Goal: Entertainment & Leisure: Browse casually

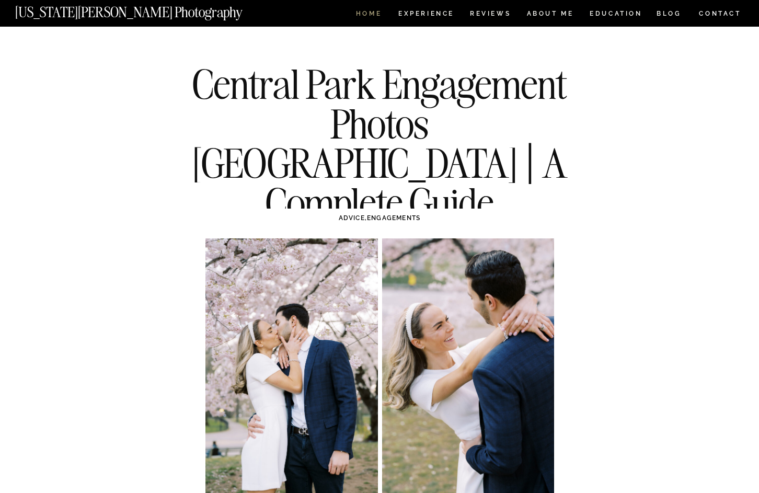
click at [361, 16] on nav "HOME" at bounding box center [369, 14] width 30 height 9
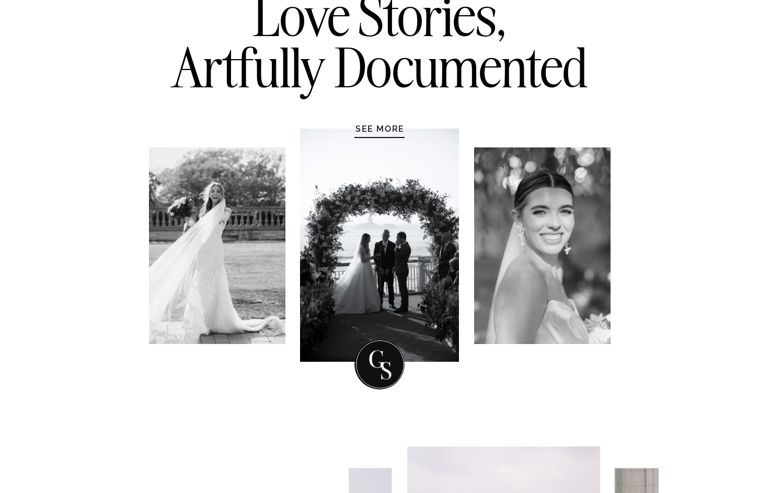
click at [382, 137] on div at bounding box center [380, 137] width 50 height 1
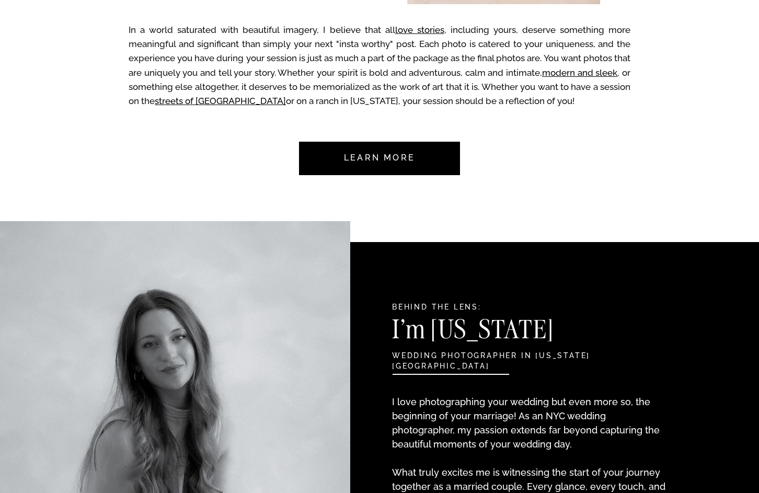
scroll to position [853, 0]
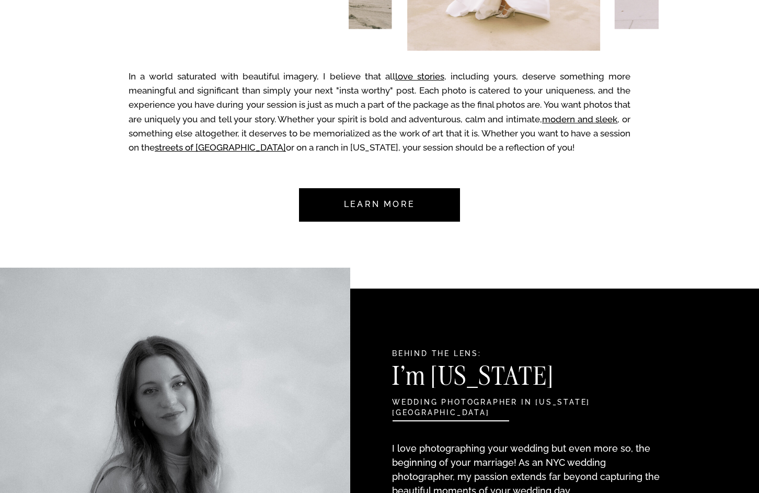
click at [380, 205] on nav "Learn more" at bounding box center [380, 204] width 98 height 33
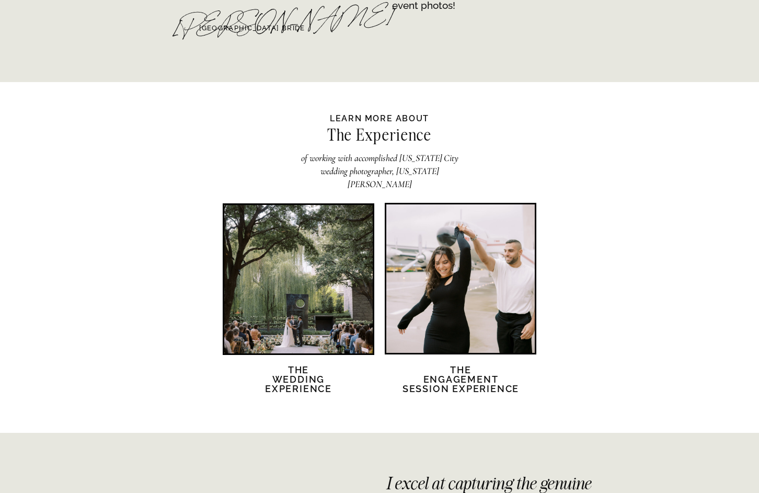
scroll to position [1970, 0]
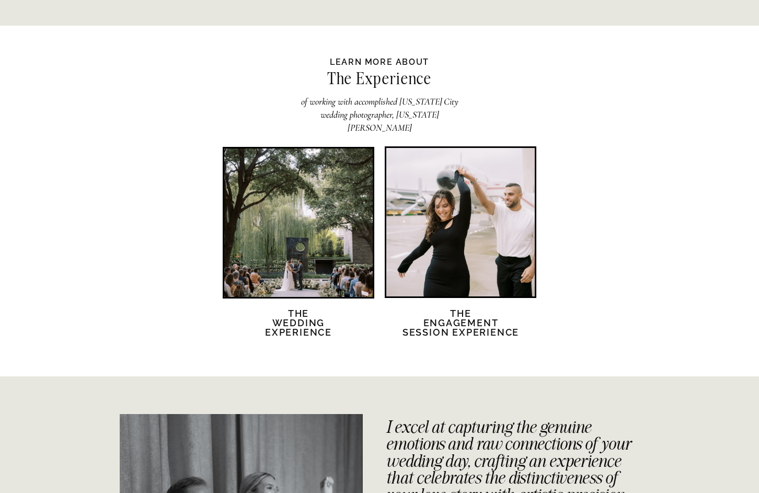
click at [452, 268] on div at bounding box center [461, 222] width 149 height 149
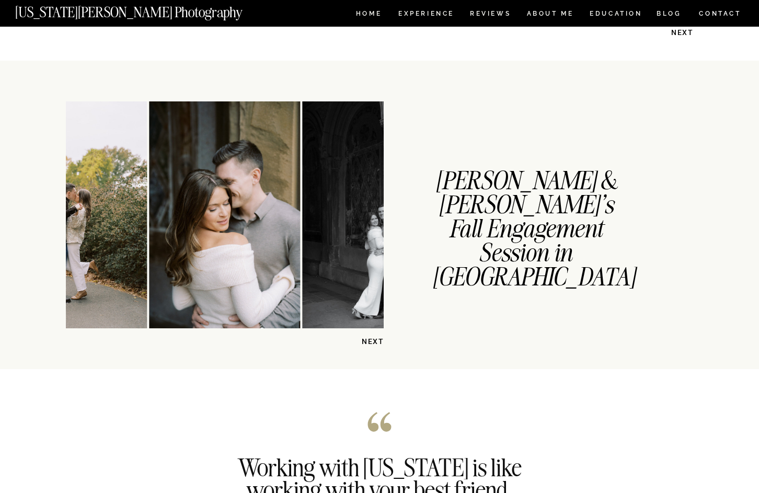
scroll to position [1425, 0]
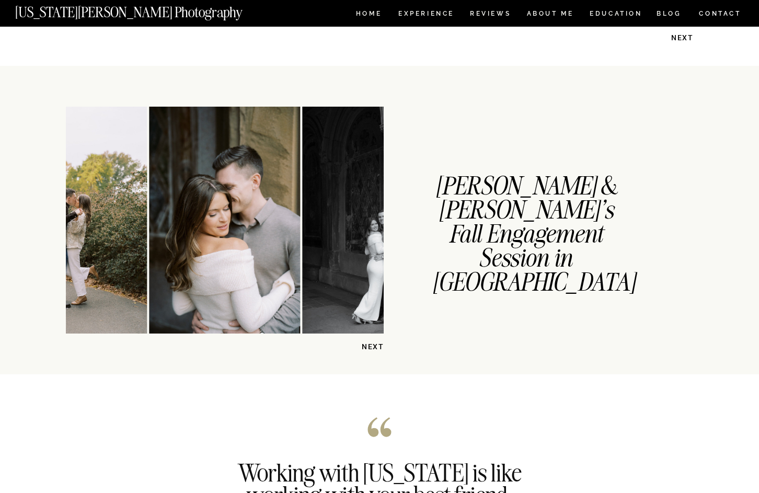
click at [369, 344] on p "NEXT" at bounding box center [357, 347] width 54 height 10
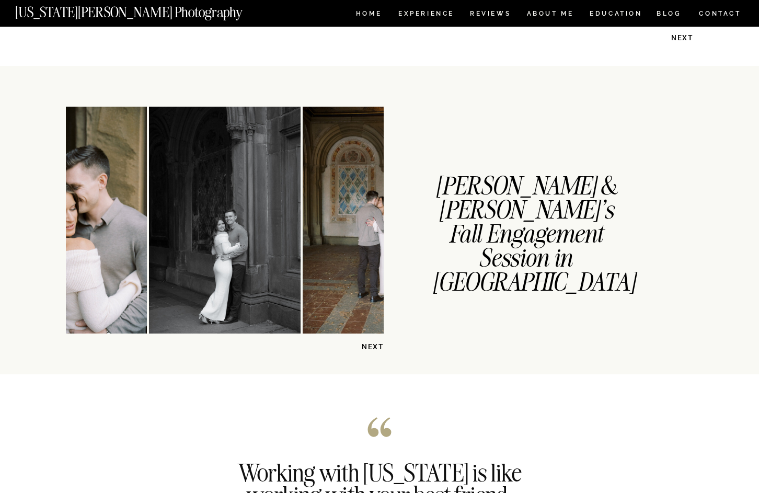
click at [369, 344] on p "NEXT" at bounding box center [357, 347] width 54 height 10
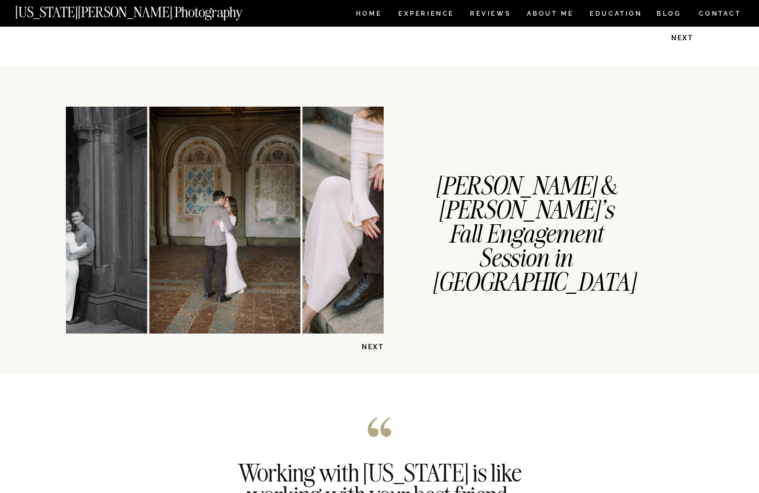
click at [369, 344] on p "NEXT" at bounding box center [357, 347] width 54 height 10
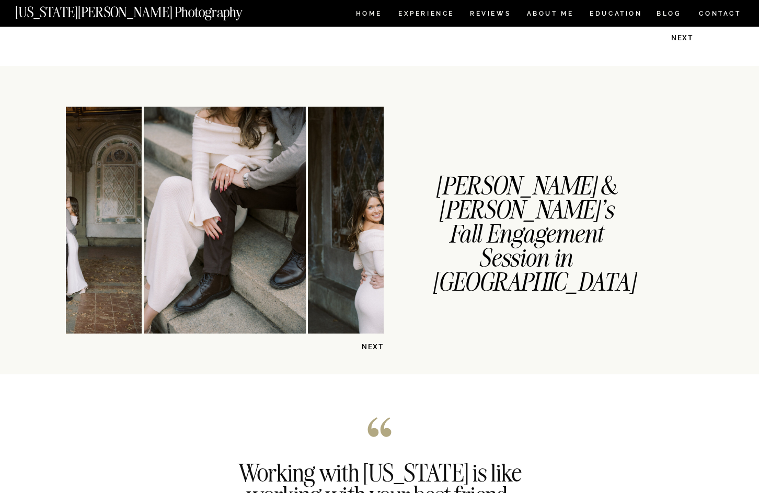
click at [369, 344] on p "NEXT" at bounding box center [357, 347] width 54 height 10
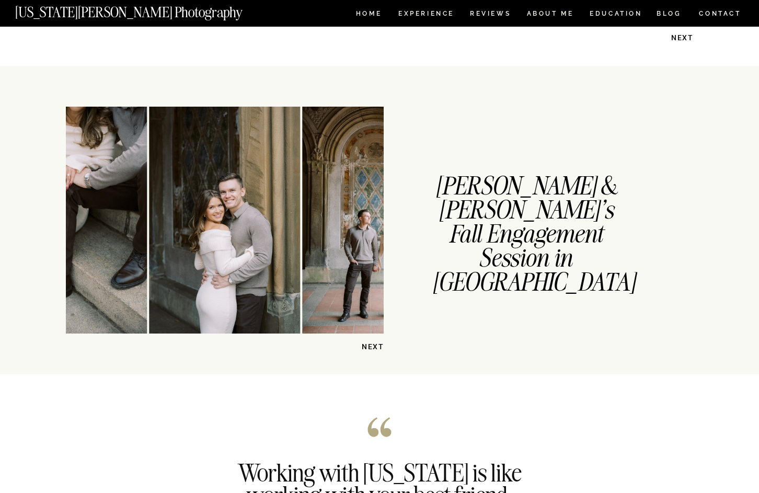
click at [369, 344] on p "NEXT" at bounding box center [357, 347] width 54 height 10
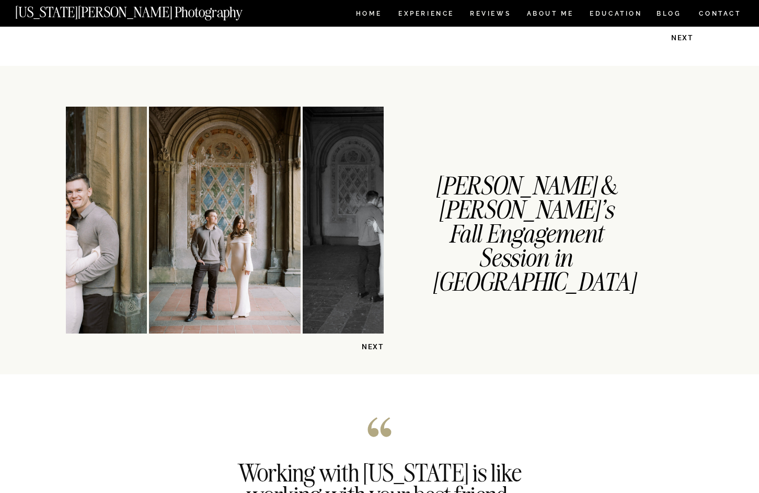
click at [376, 354] on div "CONTACT BLOG REVIEWS ABOUT ME Experience EDUCATION HOME Georgia Sheridan Photog…" at bounding box center [379, 289] width 759 height 3429
click at [373, 350] on p "NEXT" at bounding box center [357, 347] width 54 height 10
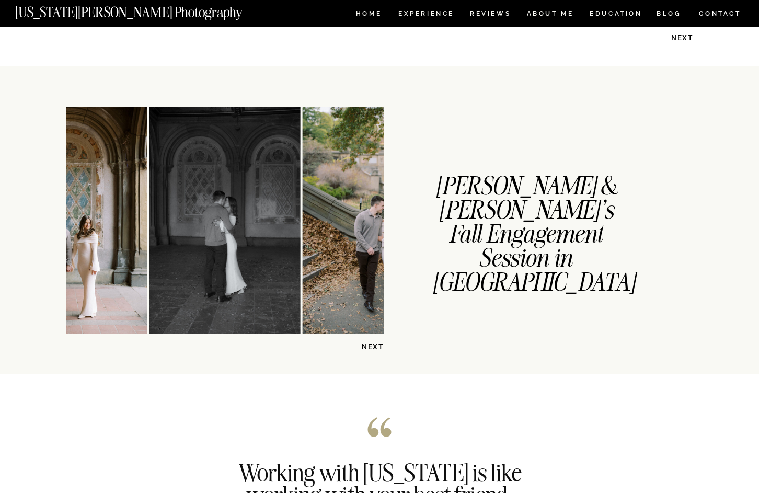
click at [373, 350] on p "NEXT" at bounding box center [357, 347] width 54 height 10
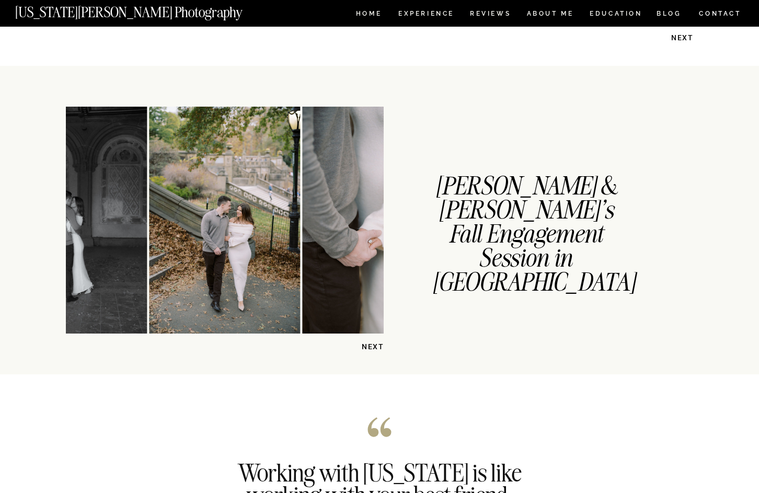
click at [373, 350] on p "NEXT" at bounding box center [357, 347] width 54 height 10
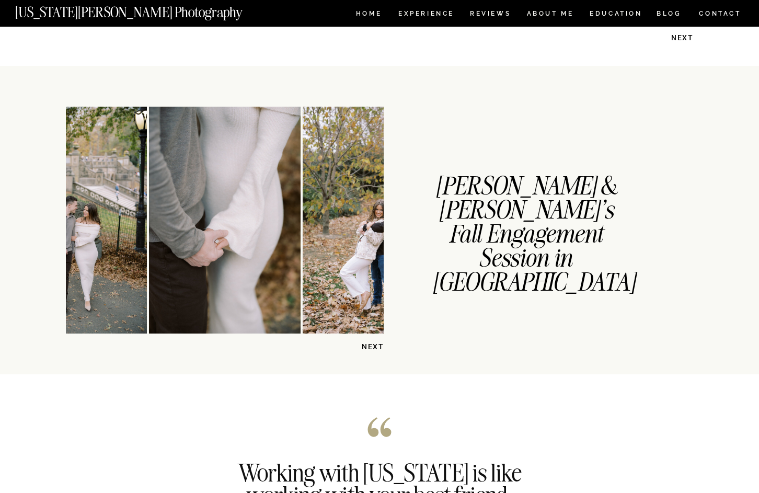
click at [373, 350] on p "NEXT" at bounding box center [357, 347] width 54 height 10
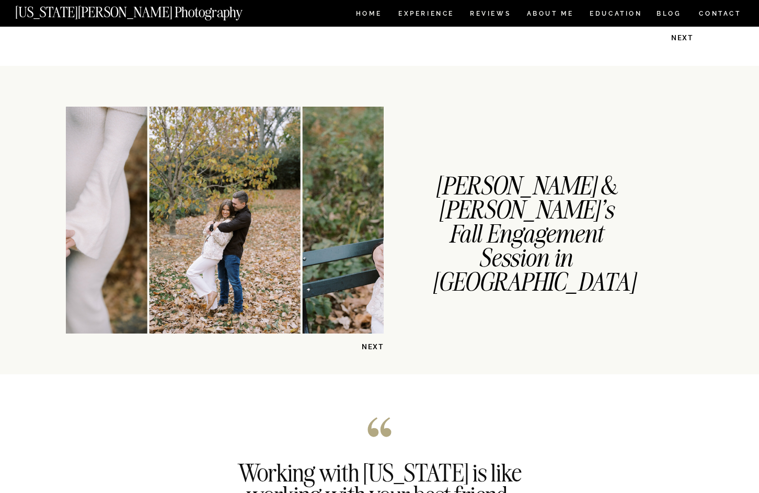
click at [373, 350] on p "NEXT" at bounding box center [357, 347] width 54 height 10
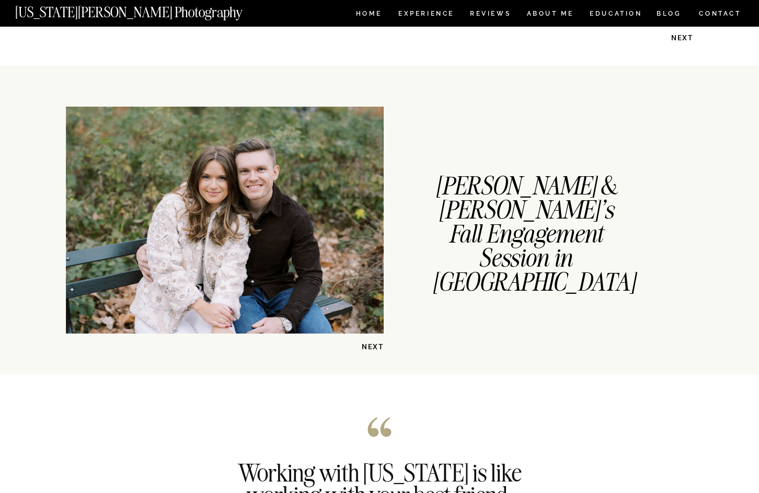
click at [373, 350] on p "NEXT" at bounding box center [357, 347] width 54 height 10
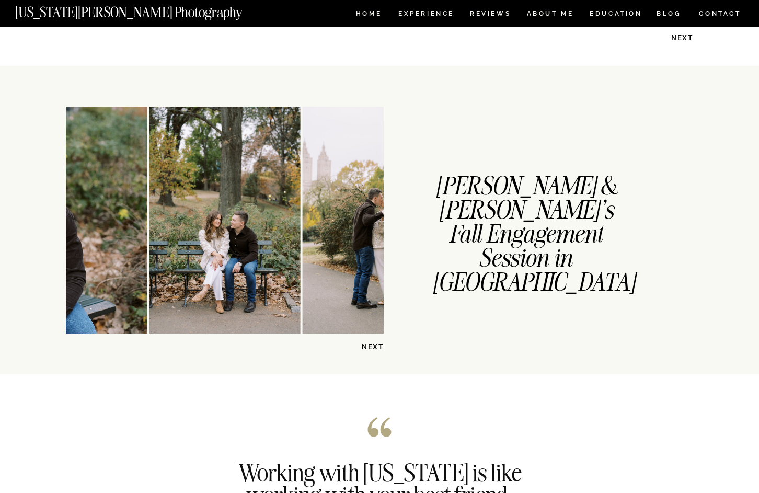
click at [373, 350] on p "NEXT" at bounding box center [357, 347] width 54 height 10
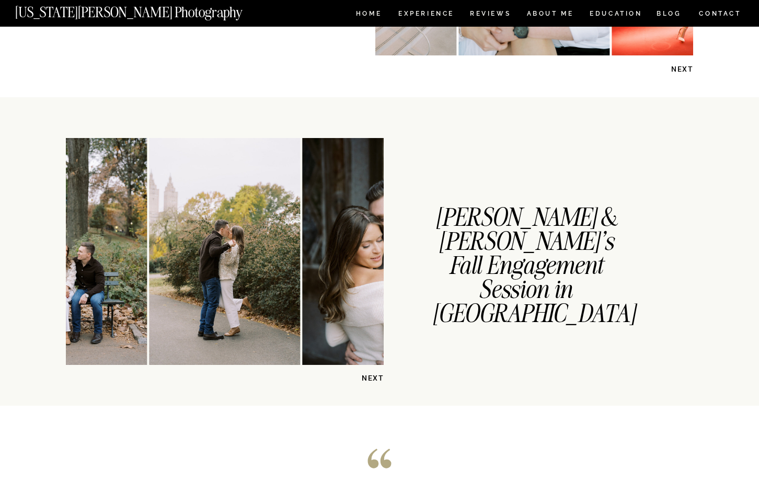
scroll to position [1388, 0]
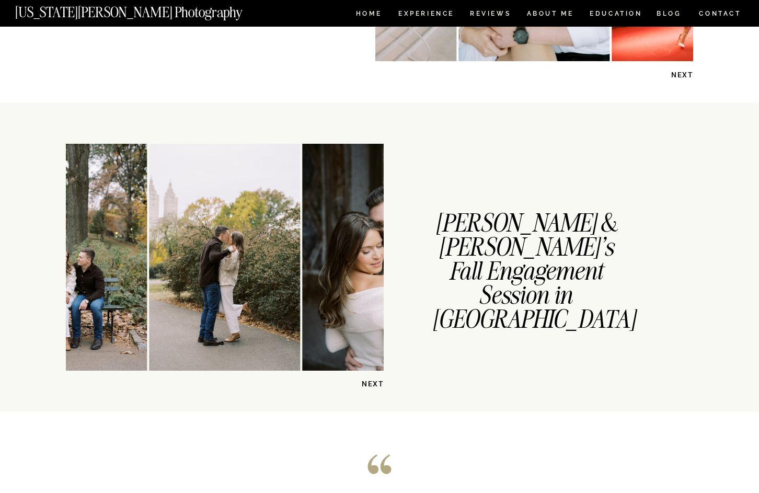
click at [374, 381] on p "NEXT" at bounding box center [357, 384] width 54 height 10
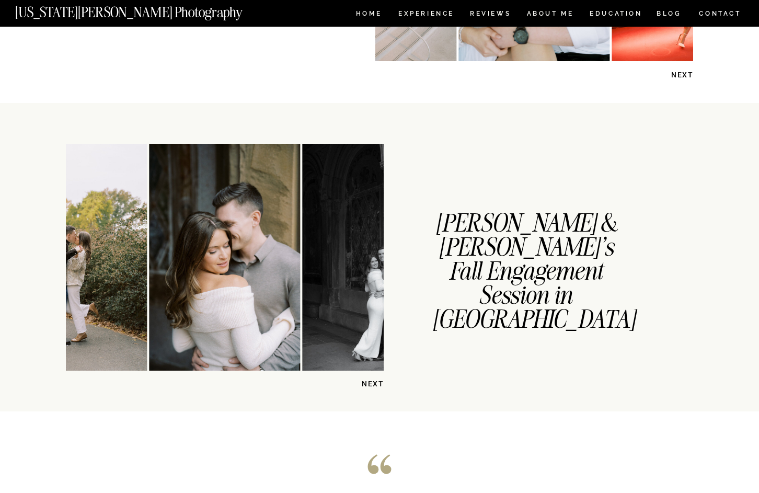
click at [374, 381] on p "NEXT" at bounding box center [357, 384] width 54 height 10
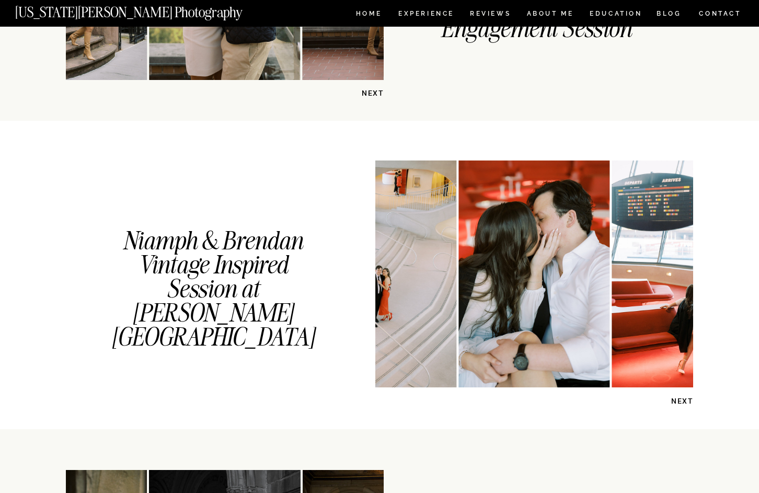
scroll to position [1080, 0]
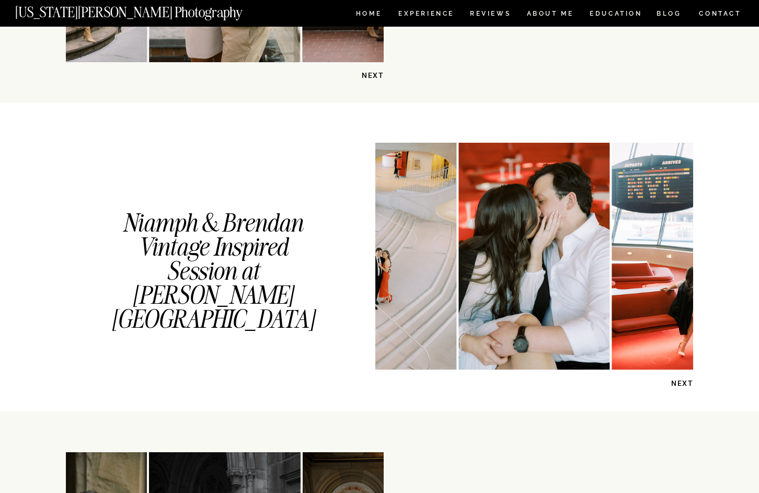
click at [683, 384] on p "NEXT" at bounding box center [667, 384] width 54 height 10
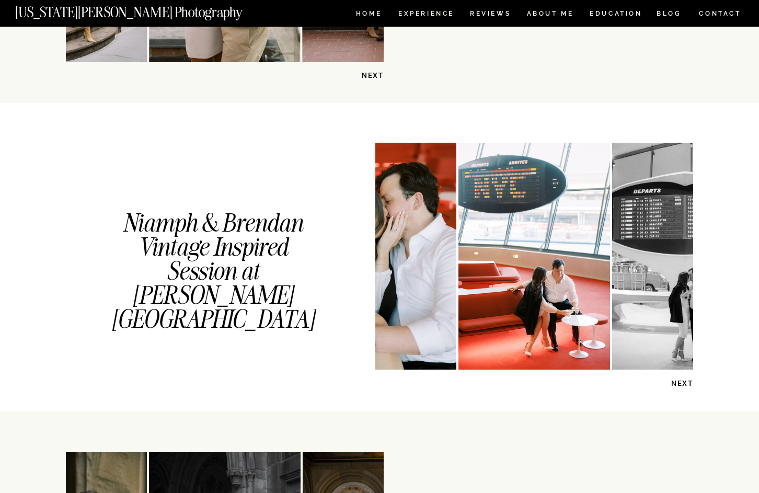
click at [683, 384] on p "NEXT" at bounding box center [667, 384] width 54 height 10
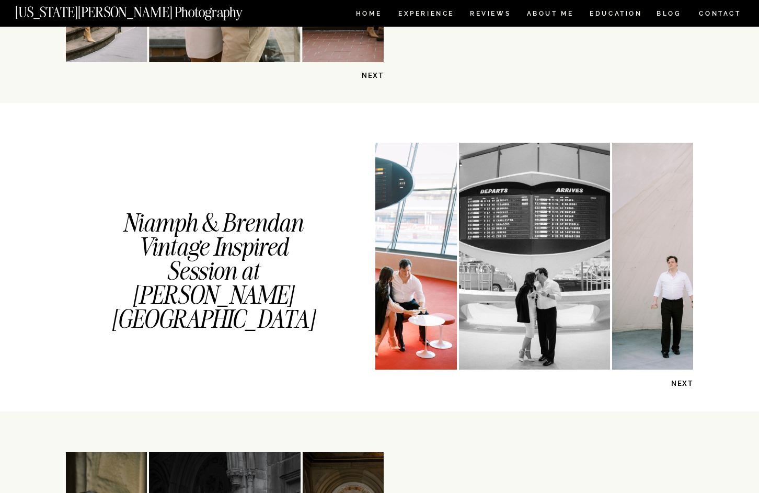
click at [683, 384] on p "NEXT" at bounding box center [667, 384] width 54 height 10
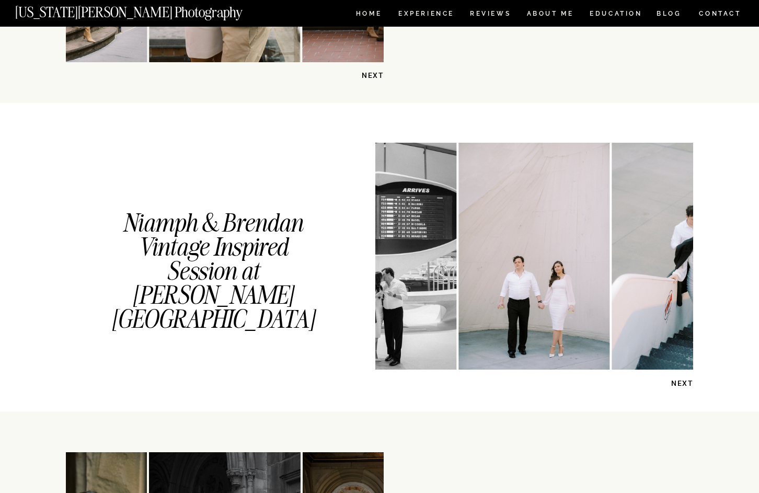
click at [683, 384] on p "NEXT" at bounding box center [667, 384] width 54 height 10
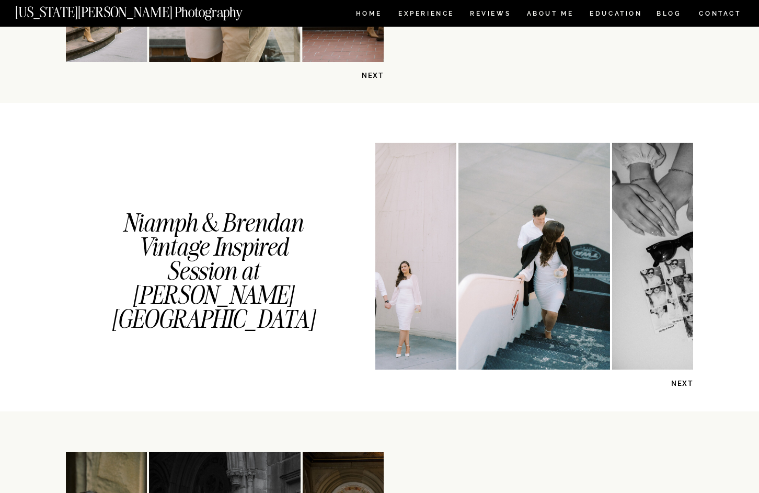
click at [683, 384] on p "NEXT" at bounding box center [667, 384] width 54 height 10
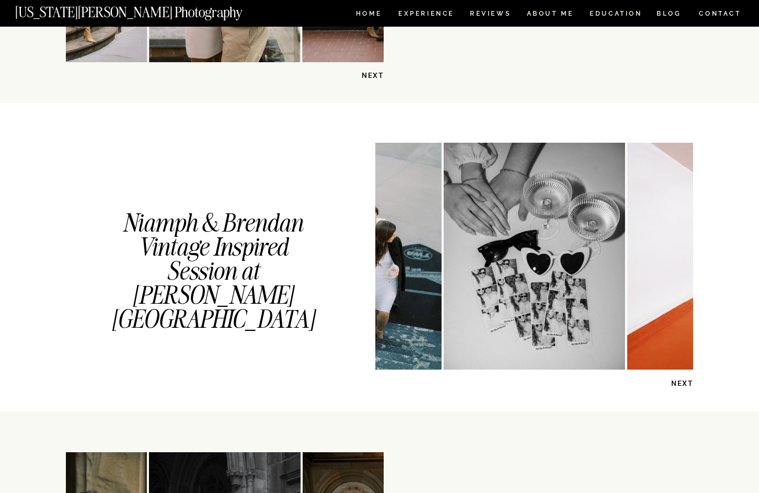
click at [683, 384] on p "NEXT" at bounding box center [667, 384] width 54 height 10
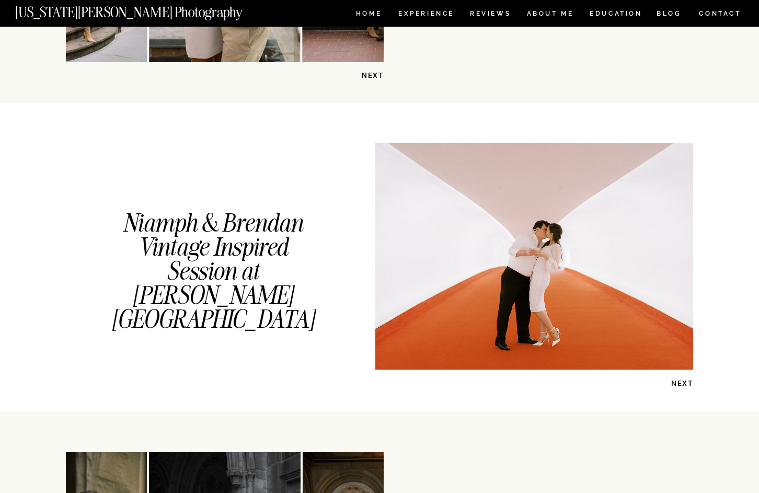
click at [683, 384] on p "NEXT" at bounding box center [667, 384] width 54 height 10
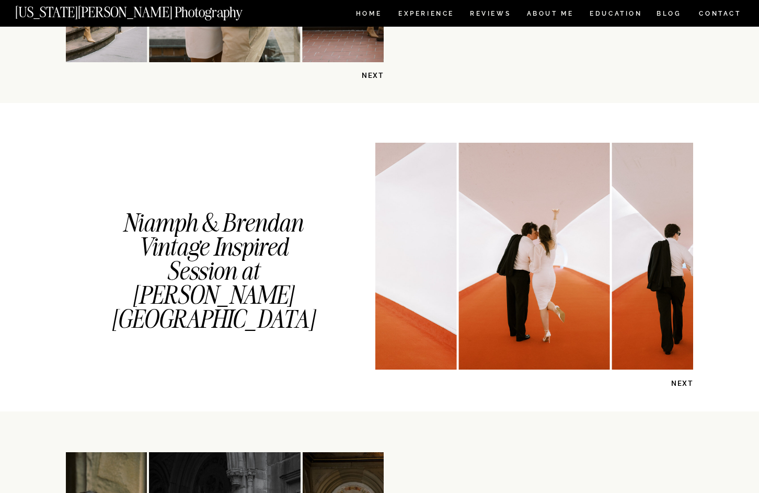
click at [683, 384] on p "NEXT" at bounding box center [667, 384] width 54 height 10
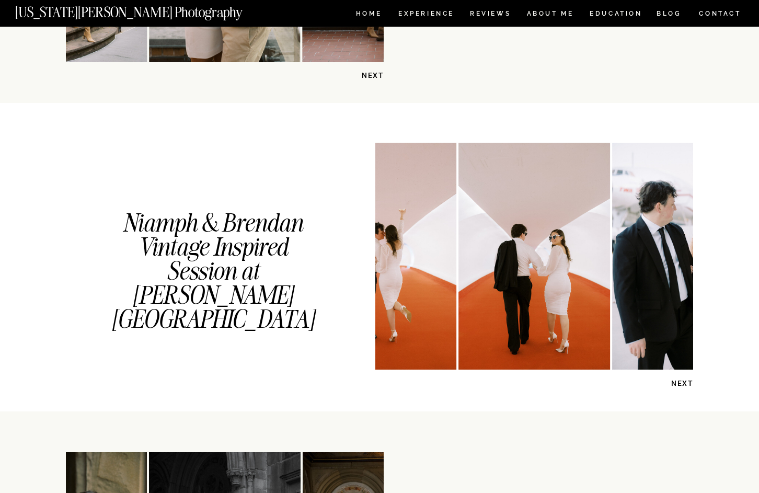
click at [683, 384] on p "NEXT" at bounding box center [667, 384] width 54 height 10
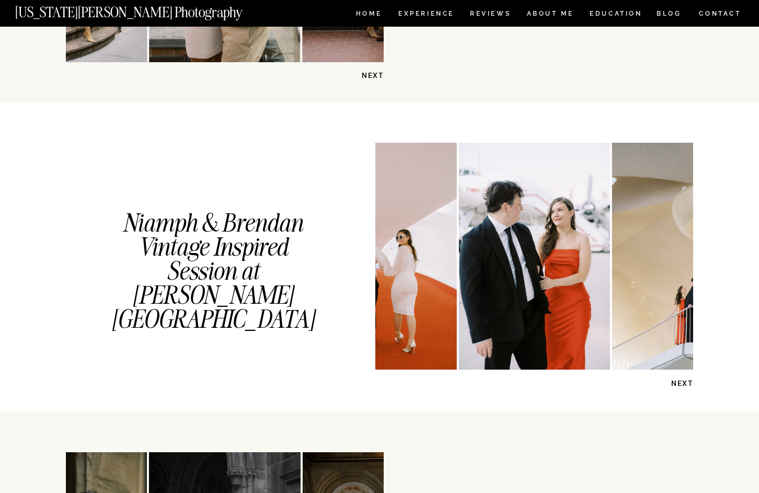
click at [683, 384] on p "NEXT" at bounding box center [667, 384] width 54 height 10
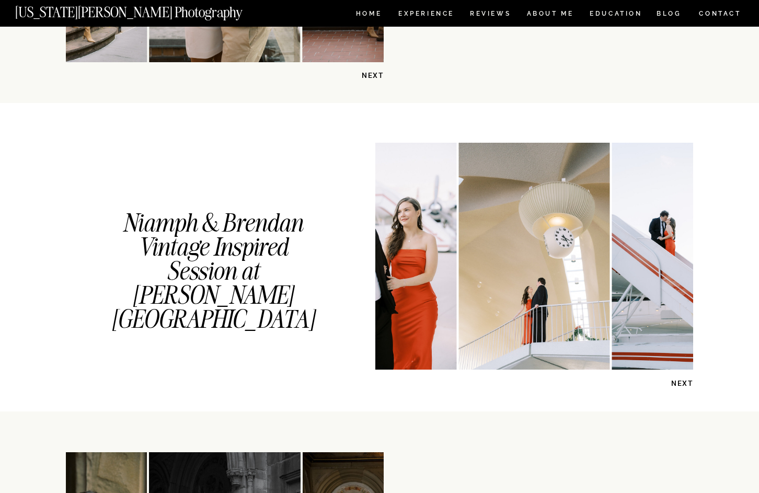
click at [683, 384] on p "NEXT" at bounding box center [667, 384] width 54 height 10
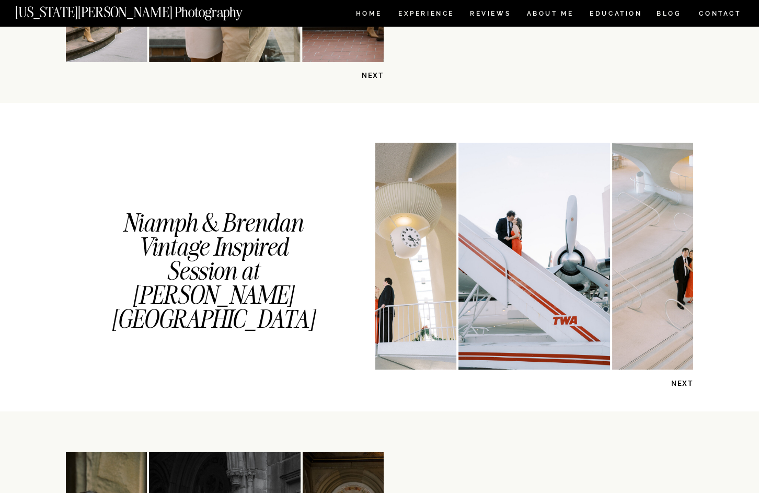
click at [683, 384] on p "NEXT" at bounding box center [667, 384] width 54 height 10
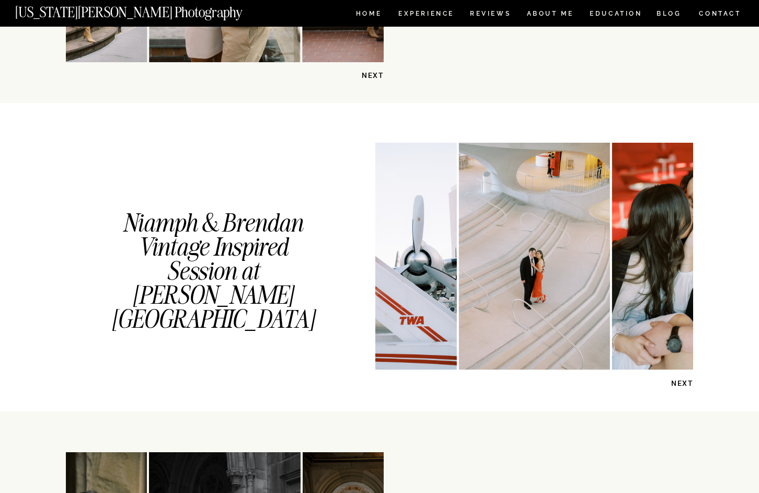
click at [683, 384] on p "NEXT" at bounding box center [667, 384] width 54 height 10
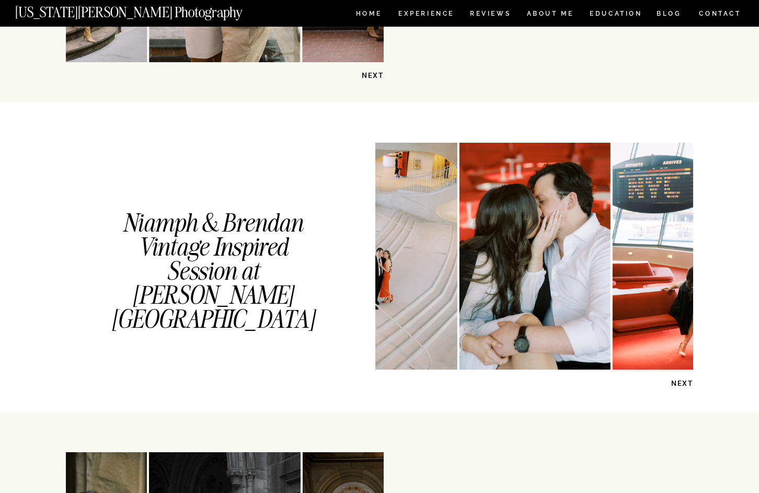
click at [683, 384] on p "NEXT" at bounding box center [667, 384] width 54 height 10
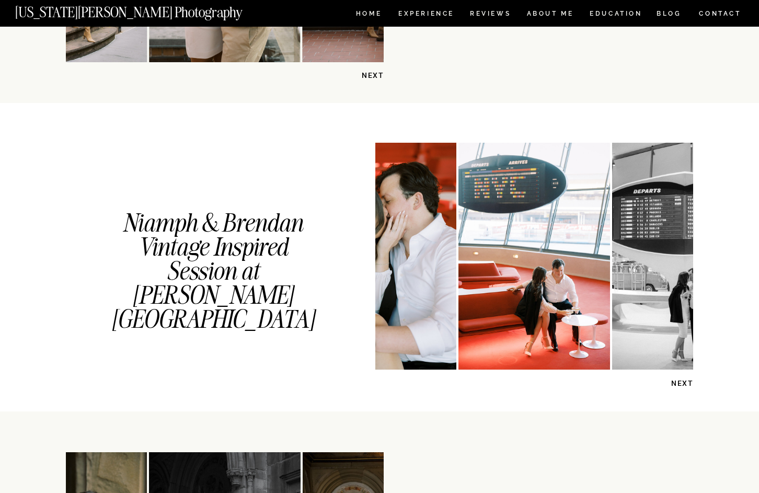
click at [683, 384] on p "NEXT" at bounding box center [667, 384] width 54 height 10
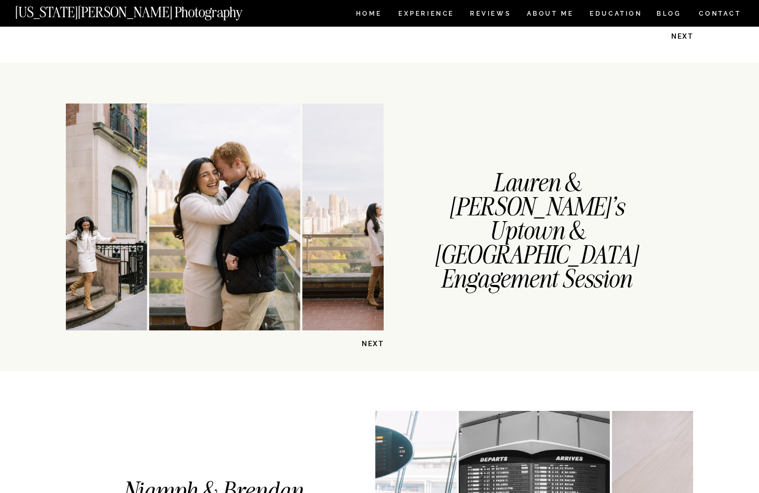
scroll to position [798, 0]
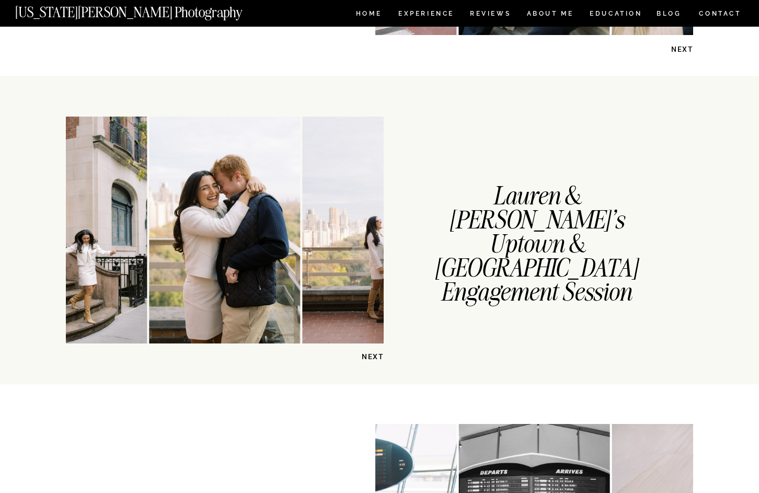
click at [373, 360] on p "NEXT" at bounding box center [357, 357] width 54 height 10
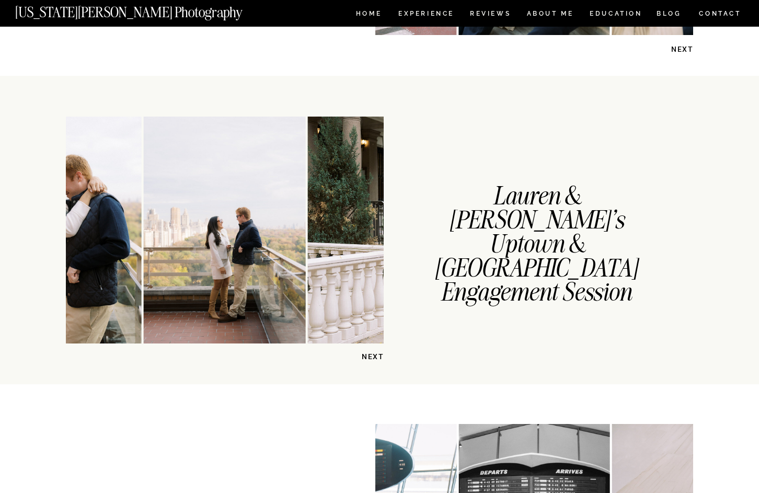
click at [368, 355] on p "NEXT" at bounding box center [357, 357] width 54 height 10
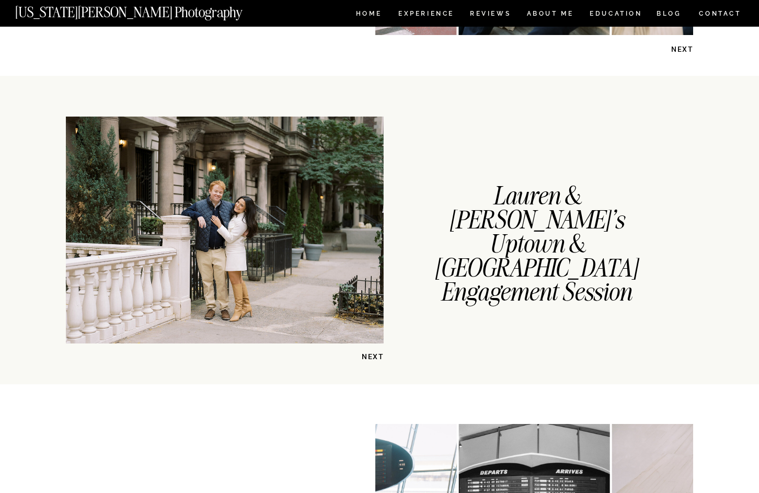
click at [368, 355] on p "NEXT" at bounding box center [357, 357] width 54 height 10
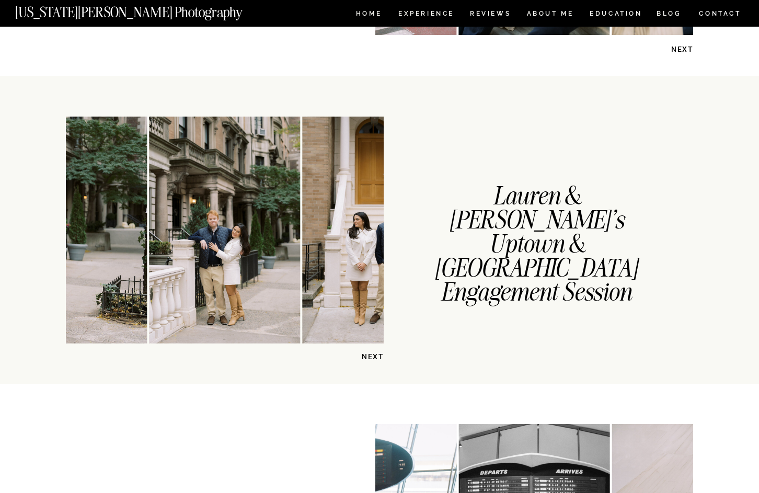
click at [368, 355] on p "NEXT" at bounding box center [357, 357] width 54 height 10
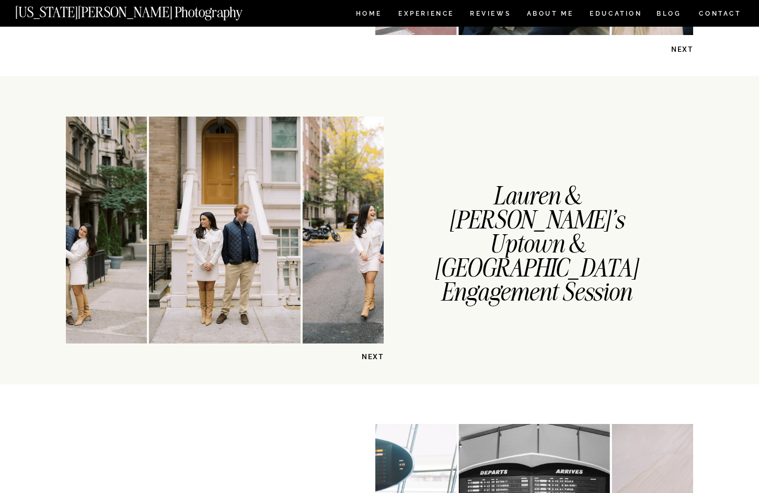
click at [368, 355] on p "NEXT" at bounding box center [357, 357] width 54 height 10
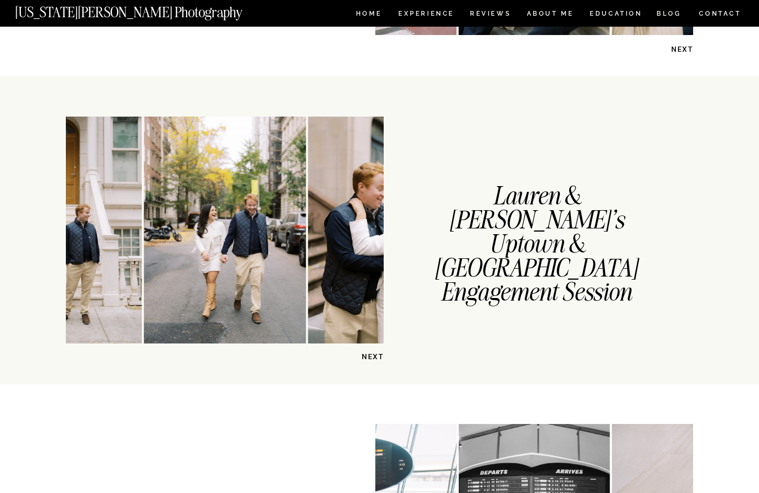
click at [368, 355] on p "NEXT" at bounding box center [357, 357] width 54 height 10
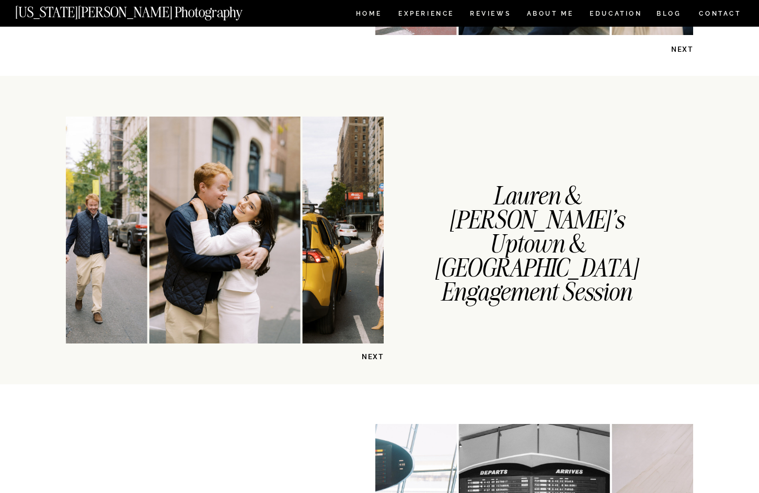
click at [367, 353] on p "NEXT" at bounding box center [357, 357] width 54 height 10
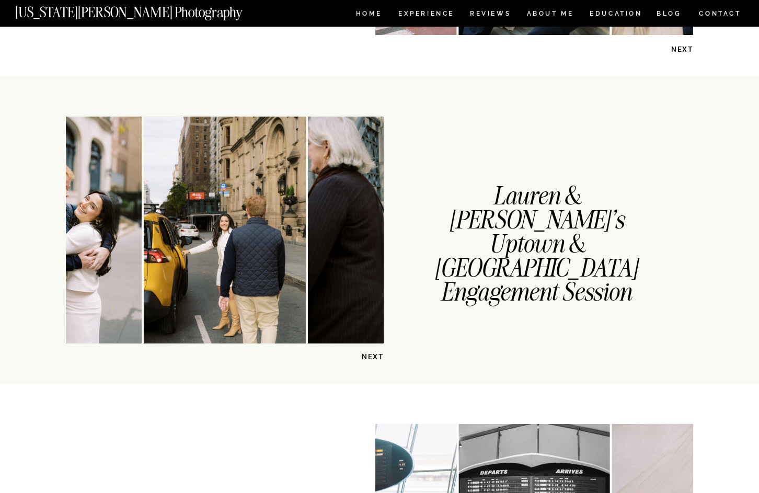
click at [369, 357] on p "NEXT" at bounding box center [357, 357] width 54 height 10
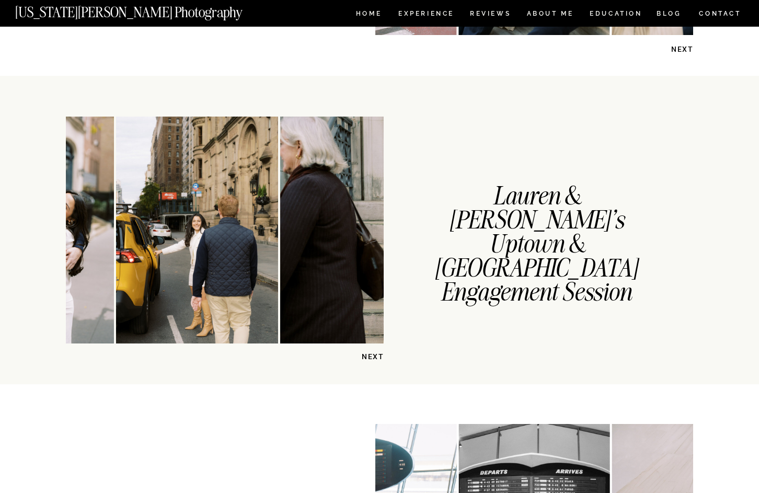
click at [294, 309] on img at bounding box center [450, 230] width 341 height 227
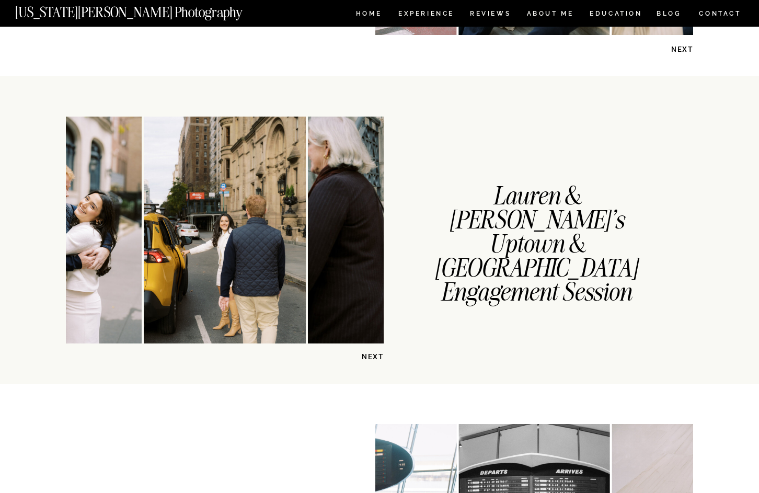
click at [371, 357] on p "NEXT" at bounding box center [357, 357] width 54 height 10
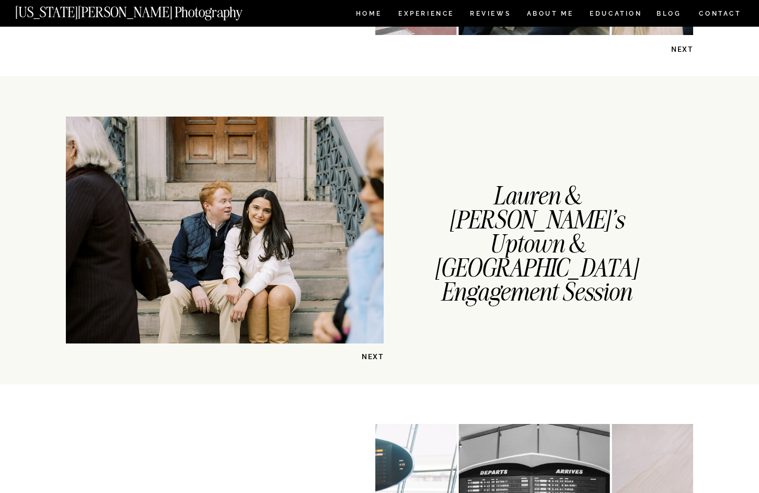
click at [368, 356] on p "NEXT" at bounding box center [357, 357] width 54 height 10
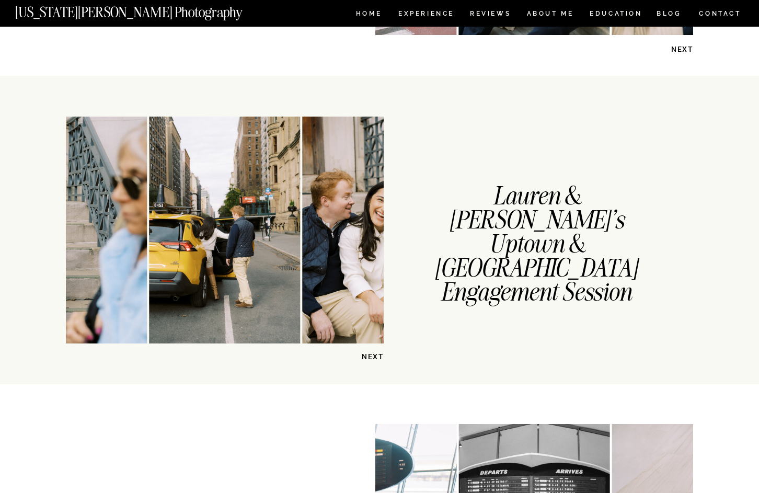
click at [368, 356] on p "NEXT" at bounding box center [357, 357] width 54 height 10
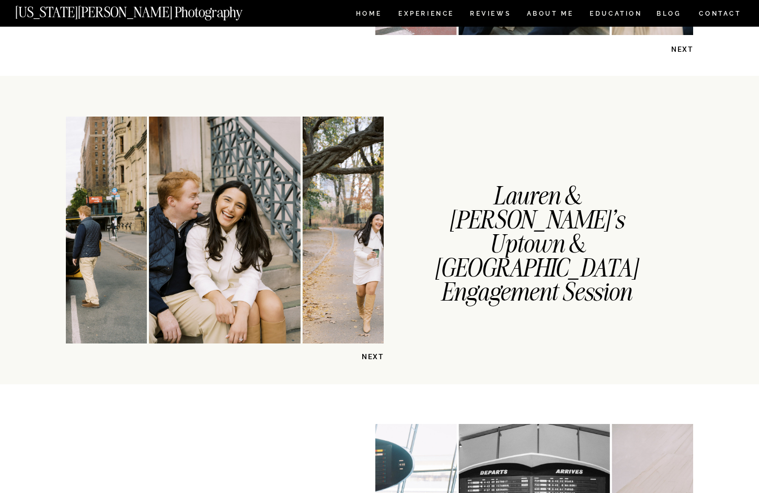
click at [368, 356] on p "NEXT" at bounding box center [357, 357] width 54 height 10
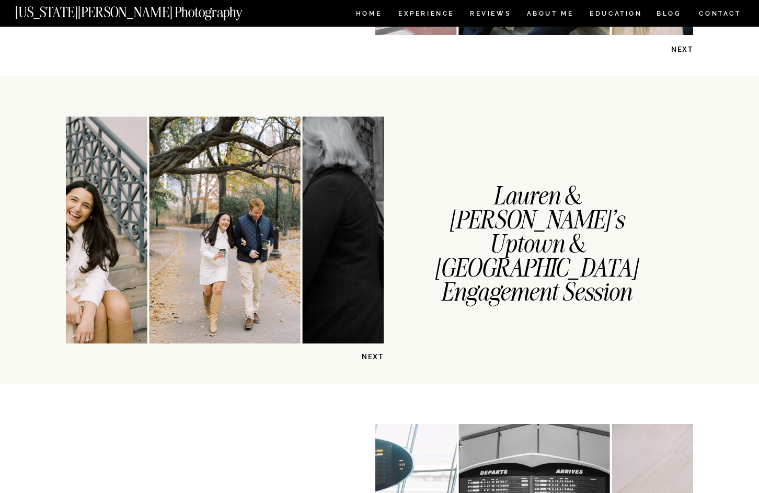
click at [368, 356] on p "NEXT" at bounding box center [357, 357] width 54 height 10
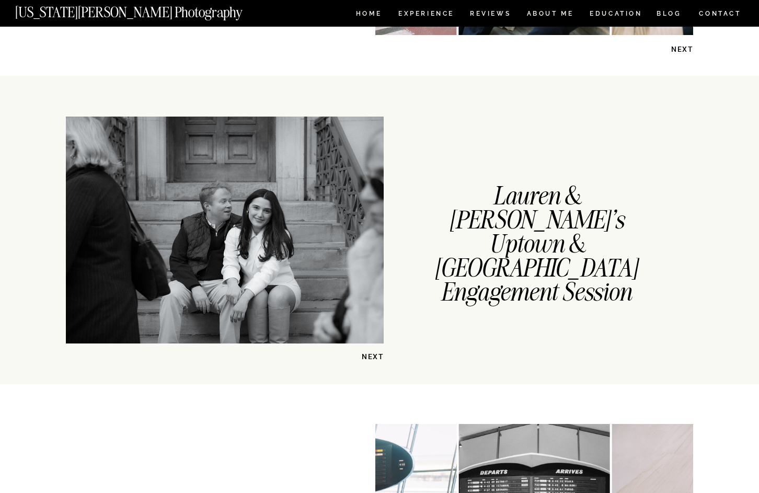
click at [368, 356] on p "NEXT" at bounding box center [357, 357] width 54 height 10
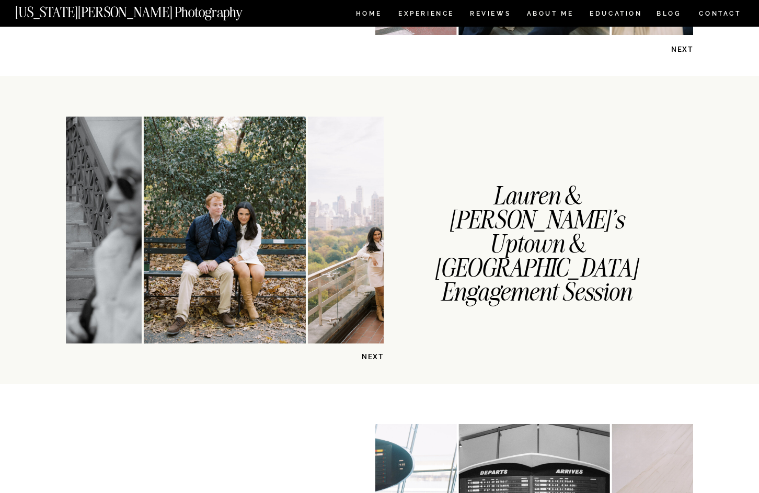
click at [368, 356] on p "NEXT" at bounding box center [357, 357] width 54 height 10
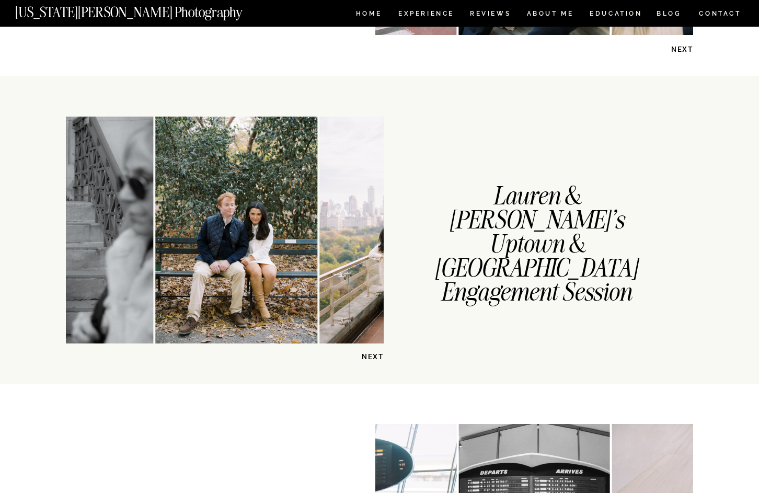
click at [276, 291] on img at bounding box center [236, 230] width 162 height 227
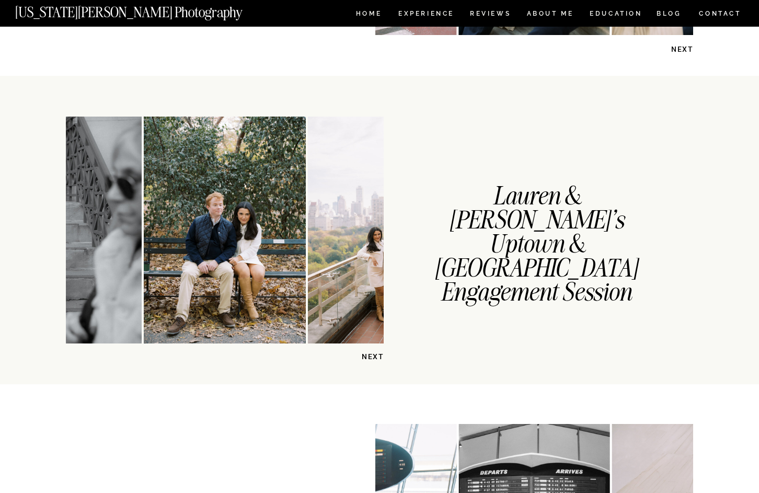
click at [371, 357] on p "NEXT" at bounding box center [357, 357] width 54 height 10
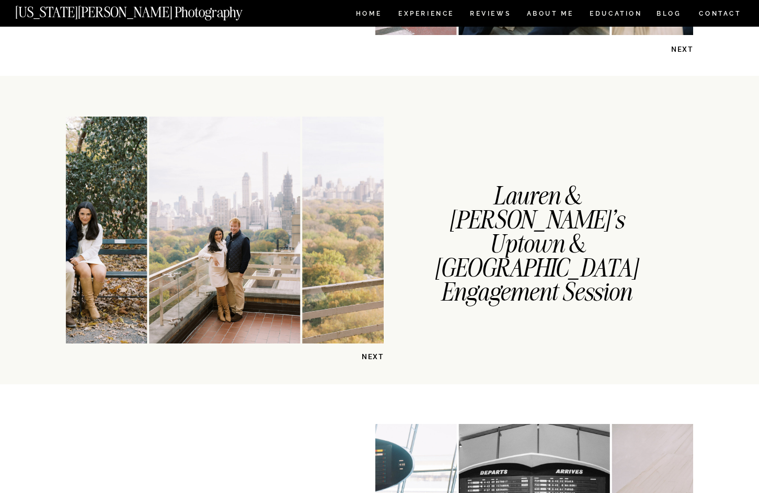
click at [371, 357] on p "NEXT" at bounding box center [357, 357] width 54 height 10
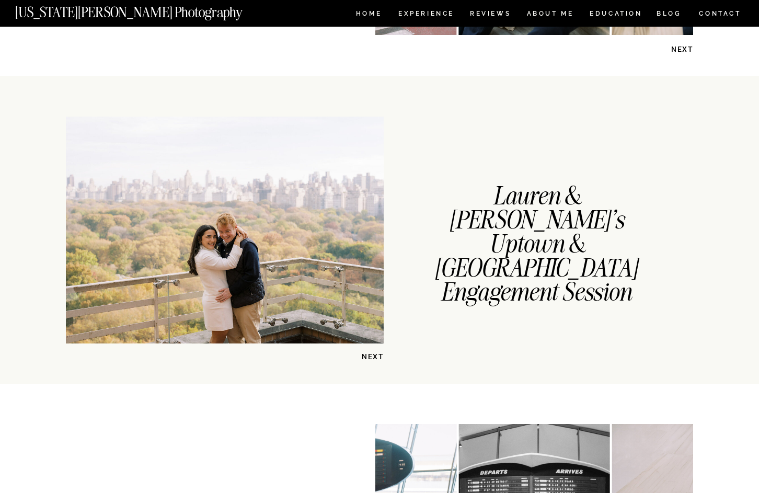
click at [371, 357] on p "NEXT" at bounding box center [357, 357] width 54 height 10
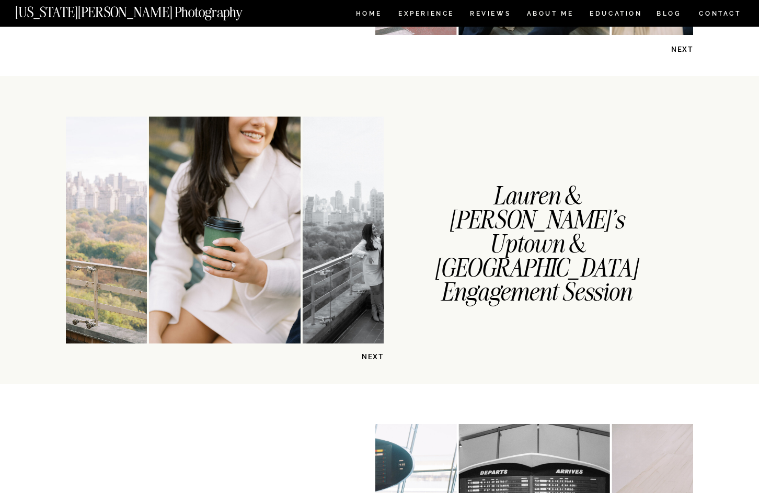
click at [371, 357] on p "NEXT" at bounding box center [357, 357] width 54 height 10
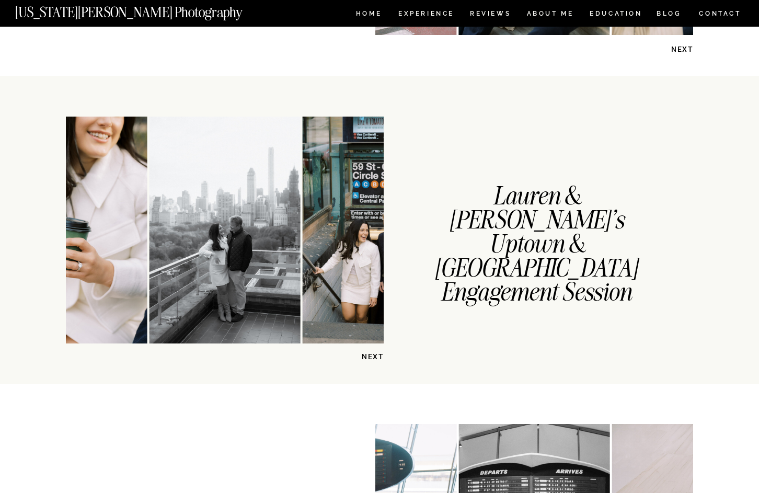
click at [371, 357] on p "NEXT" at bounding box center [357, 357] width 54 height 10
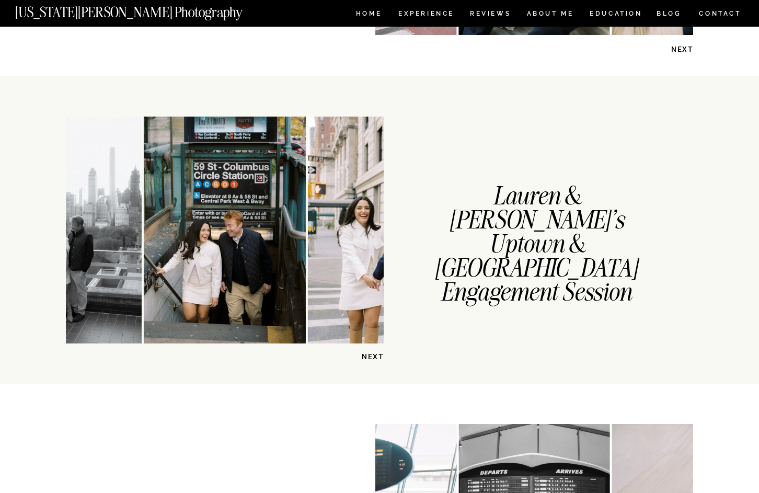
click at [371, 357] on p "NEXT" at bounding box center [357, 357] width 54 height 10
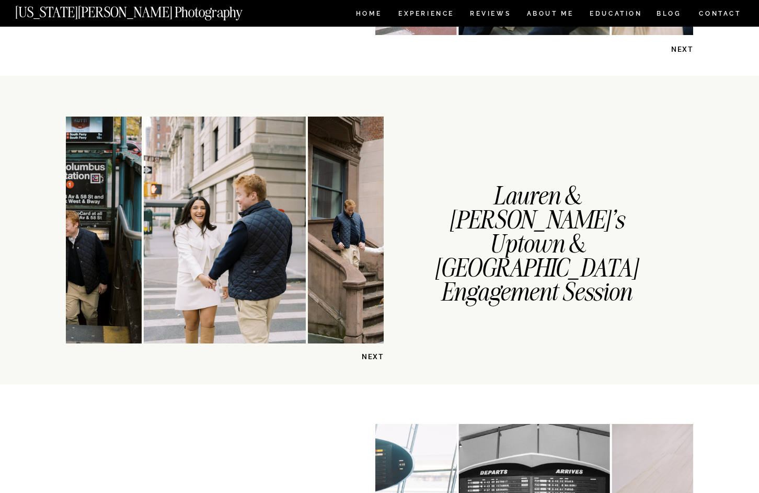
click at [371, 357] on p "NEXT" at bounding box center [357, 357] width 54 height 10
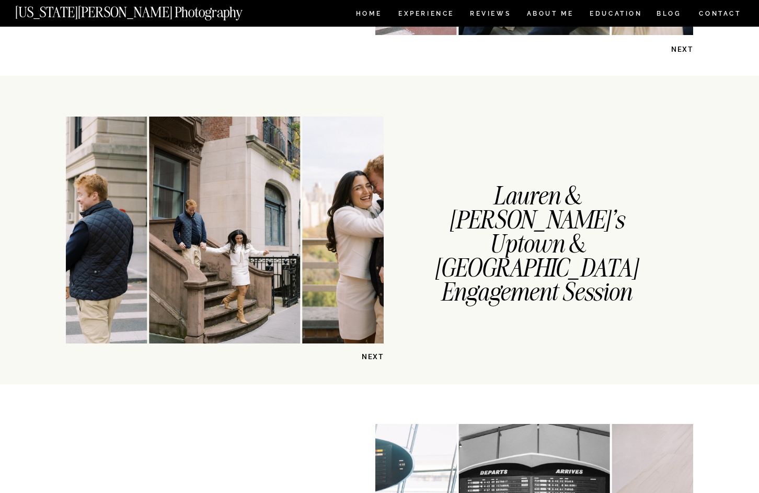
click at [371, 357] on p "NEXT" at bounding box center [357, 357] width 54 height 10
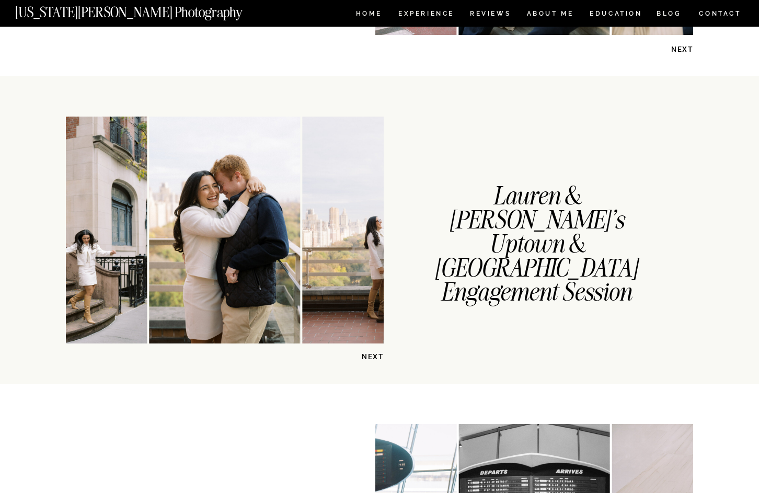
click at [371, 357] on p "NEXT" at bounding box center [357, 357] width 54 height 10
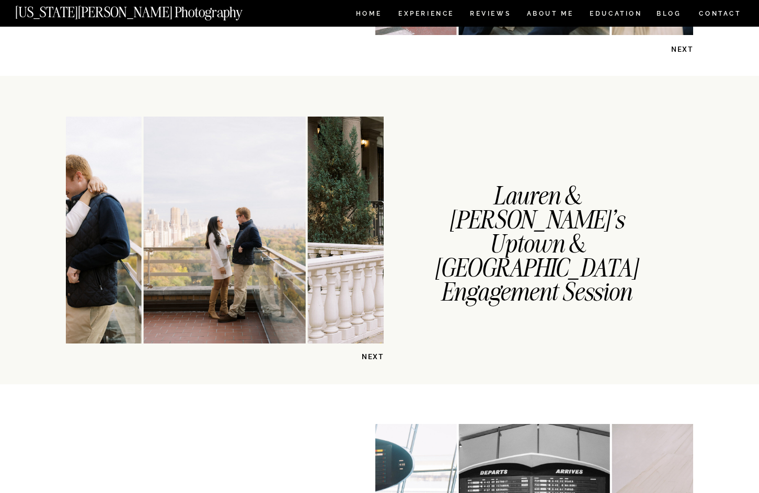
click at [371, 357] on p "NEXT" at bounding box center [357, 357] width 54 height 10
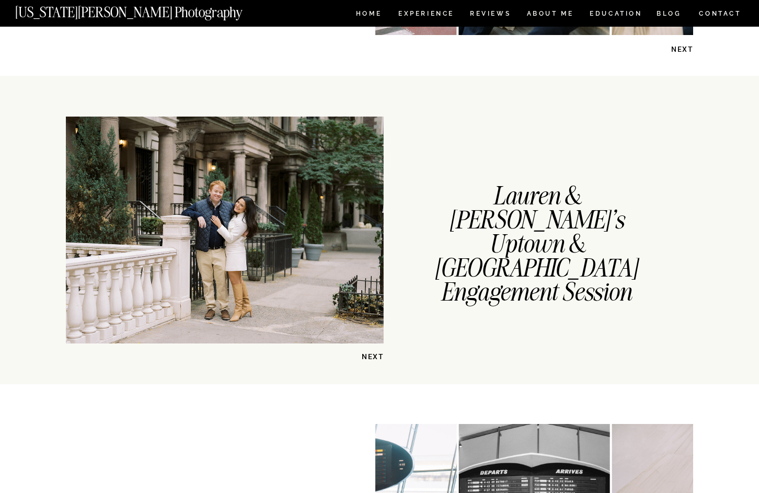
click at [371, 357] on p "NEXT" at bounding box center [357, 357] width 54 height 10
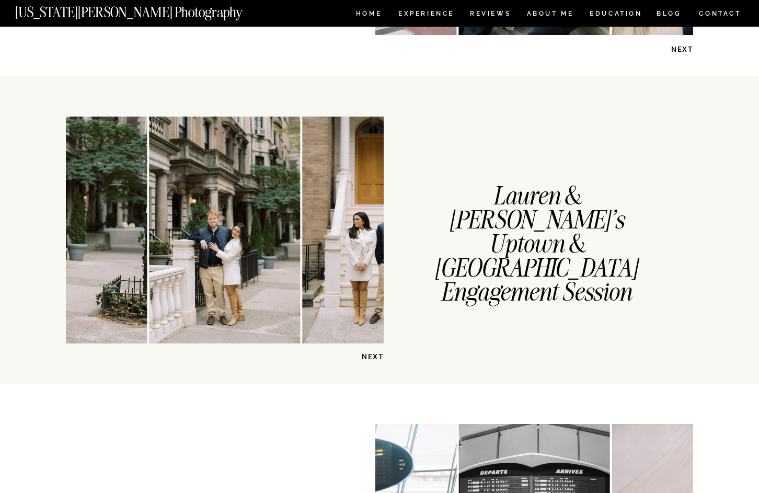
click at [371, 357] on p "NEXT" at bounding box center [357, 357] width 54 height 10
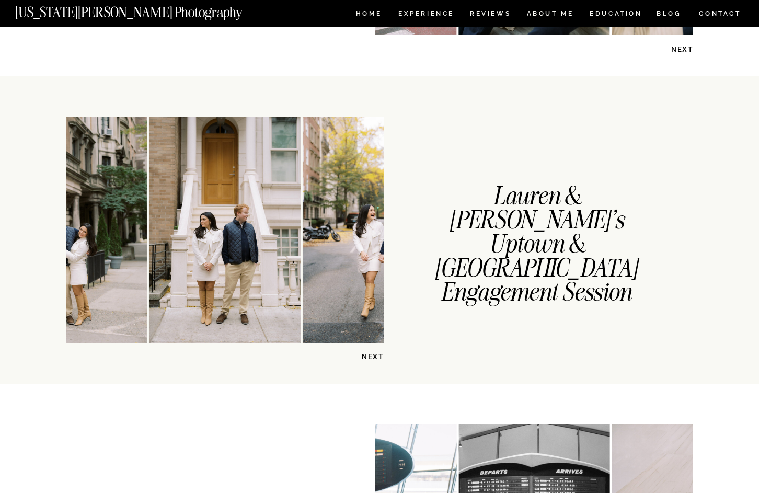
click at [374, 356] on p "NEXT" at bounding box center [357, 357] width 54 height 10
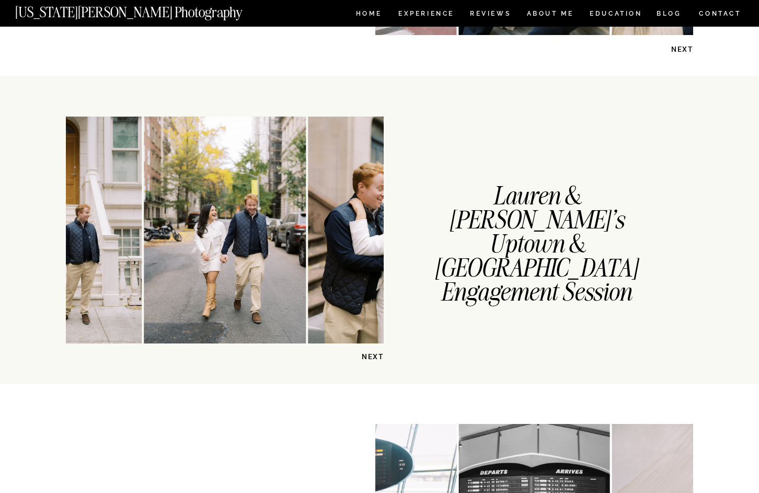
click at [374, 356] on p "NEXT" at bounding box center [357, 357] width 54 height 10
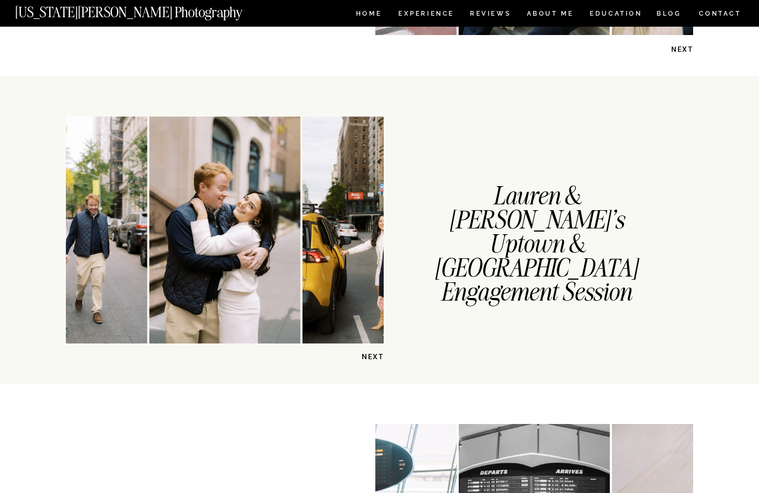
click at [374, 356] on p "NEXT" at bounding box center [357, 357] width 54 height 10
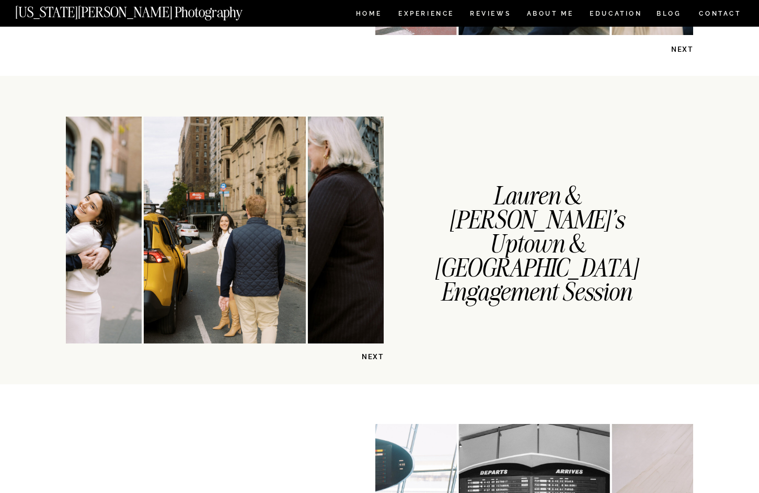
click at [374, 356] on p "NEXT" at bounding box center [357, 357] width 54 height 10
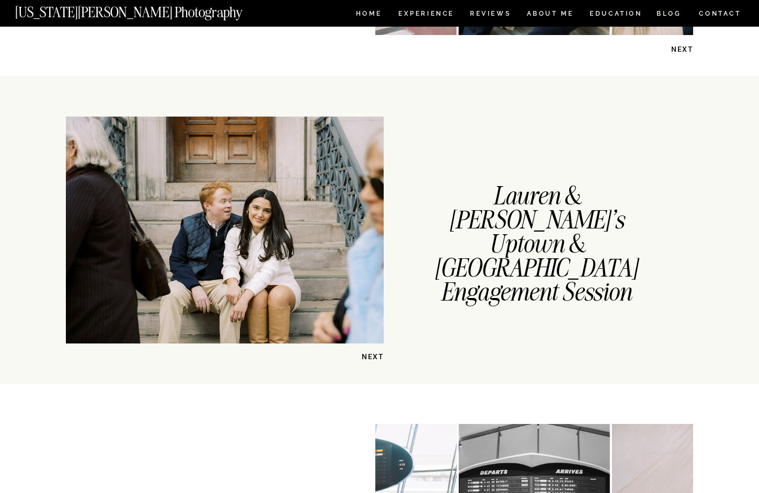
click at [374, 356] on p "NEXT" at bounding box center [357, 357] width 54 height 10
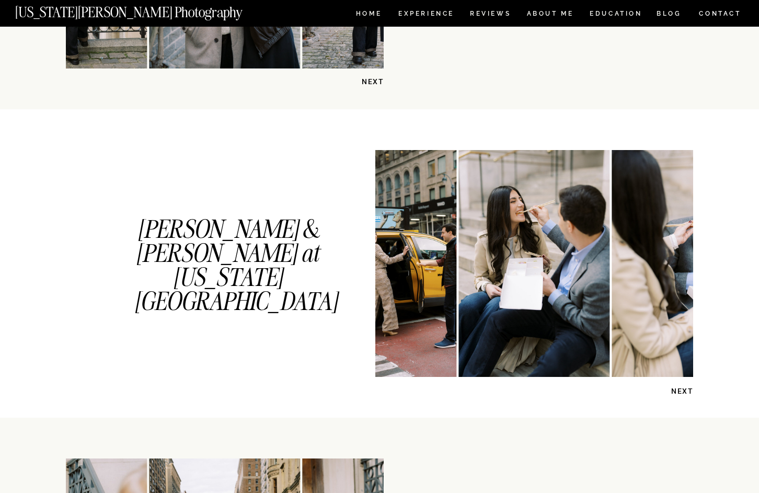
scroll to position [452, 0]
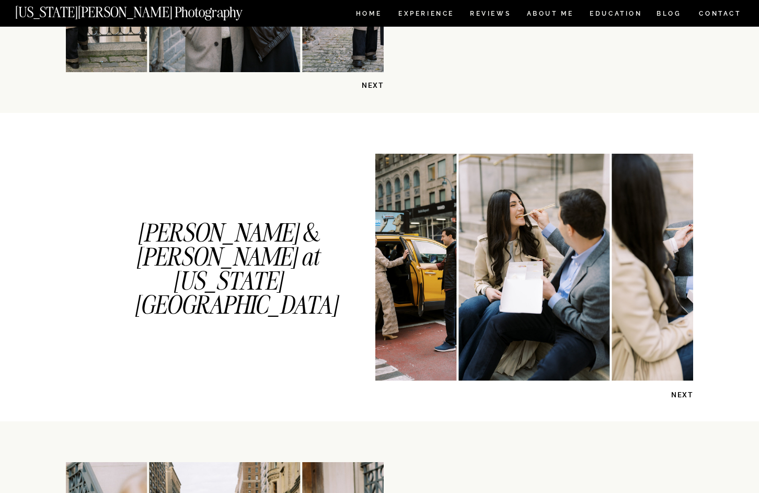
click at [687, 395] on p "NEXT" at bounding box center [667, 395] width 54 height 10
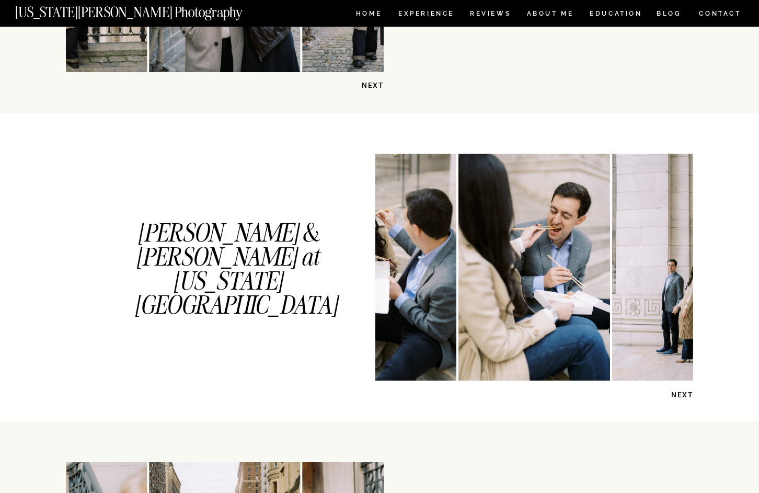
click at [687, 395] on p "NEXT" at bounding box center [667, 395] width 54 height 10
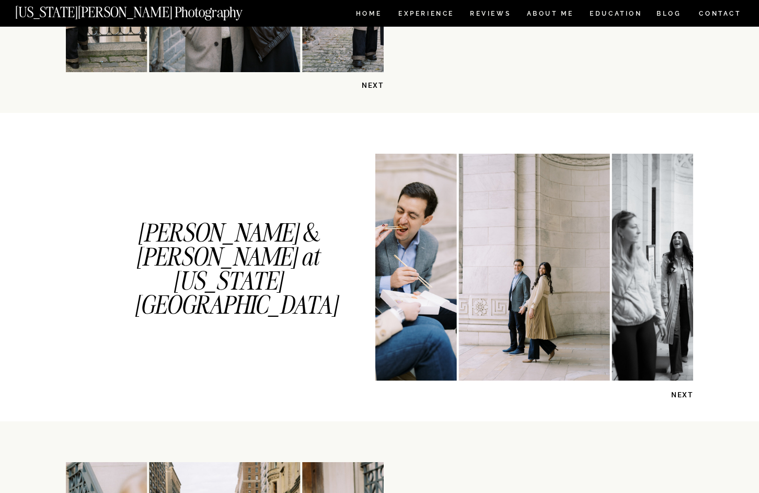
click at [687, 395] on p "NEXT" at bounding box center [667, 395] width 54 height 10
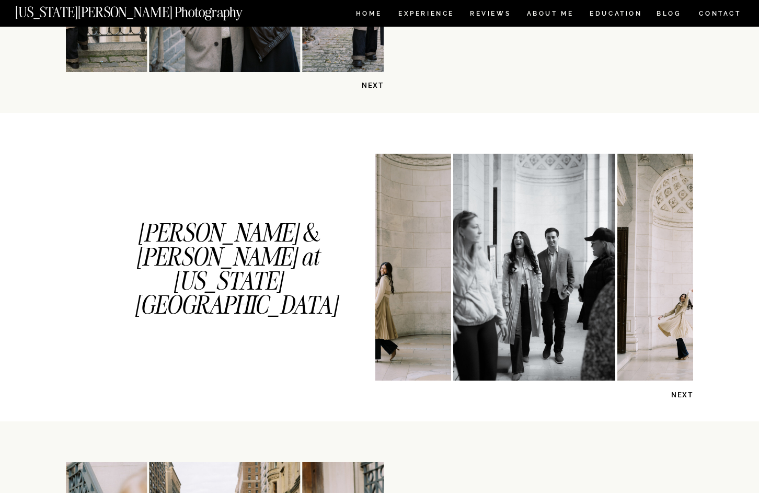
click at [687, 395] on p "NEXT" at bounding box center [667, 395] width 54 height 10
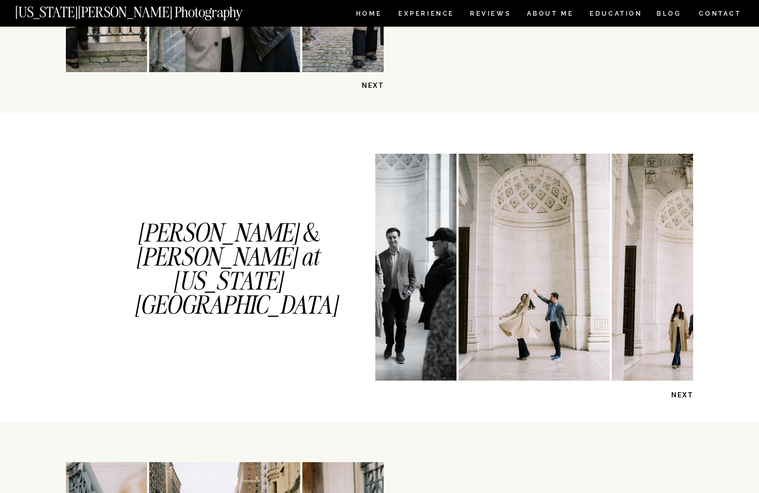
click at [687, 395] on p "NEXT" at bounding box center [667, 395] width 54 height 10
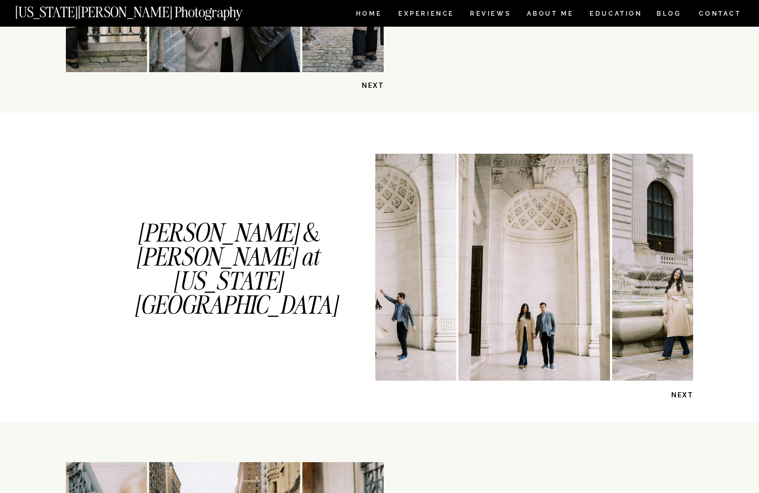
click at [687, 395] on p "NEXT" at bounding box center [667, 395] width 54 height 10
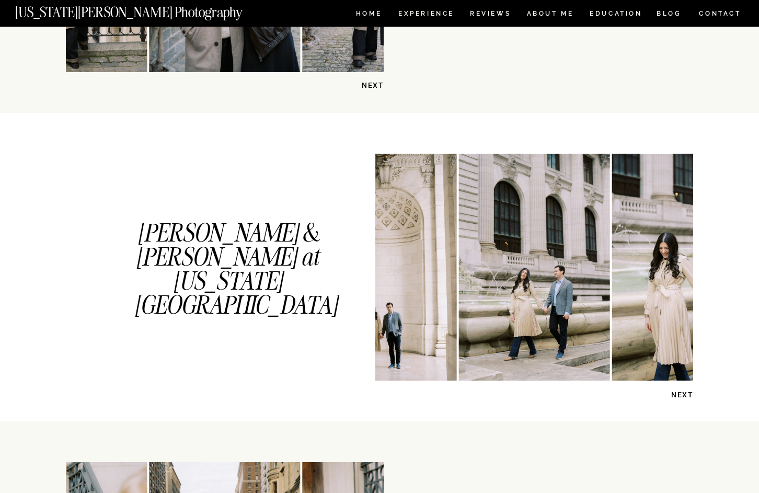
click at [687, 395] on p "NEXT" at bounding box center [667, 395] width 54 height 10
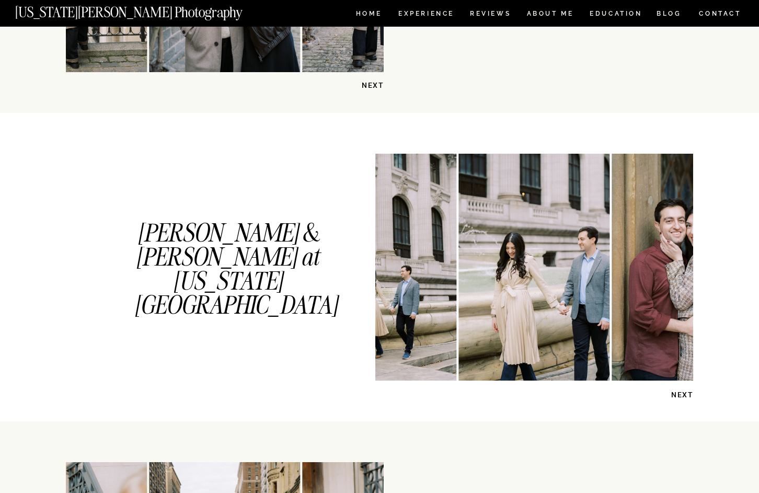
click at [687, 395] on p "NEXT" at bounding box center [667, 395] width 54 height 10
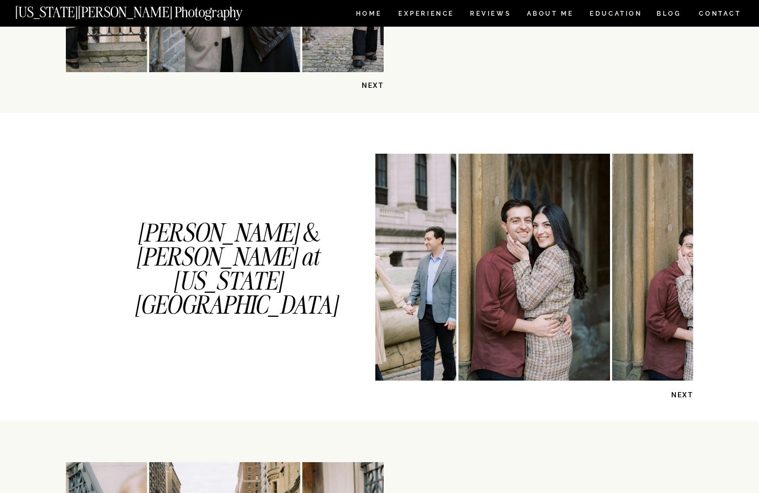
click at [687, 395] on p "NEXT" at bounding box center [667, 395] width 54 height 10
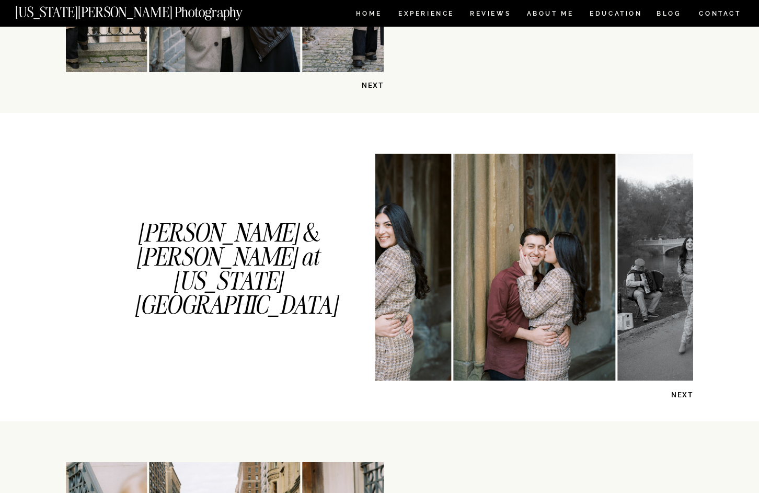
click at [687, 395] on p "NEXT" at bounding box center [667, 395] width 54 height 10
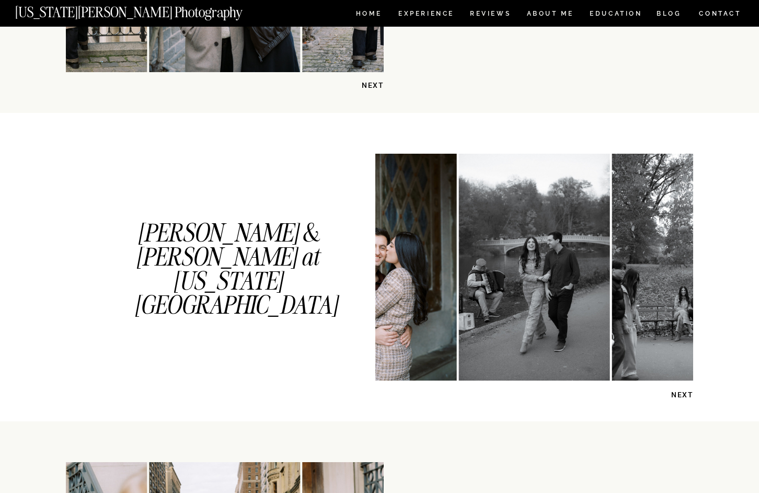
click at [687, 395] on p "NEXT" at bounding box center [667, 395] width 54 height 10
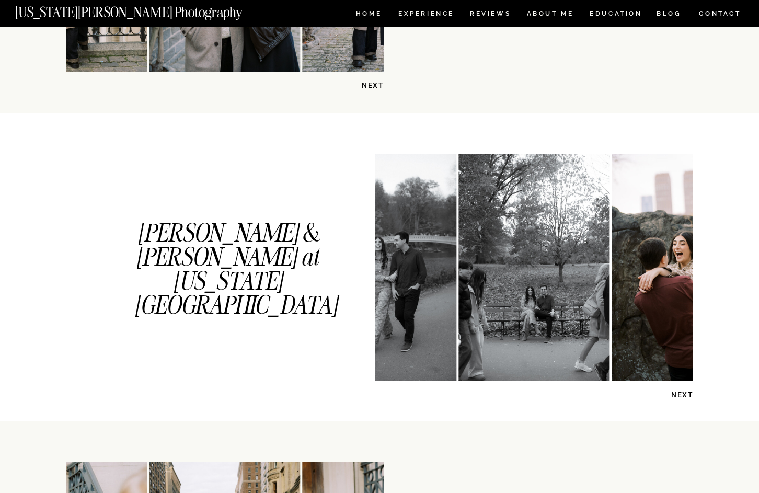
click at [687, 395] on p "NEXT" at bounding box center [667, 395] width 54 height 10
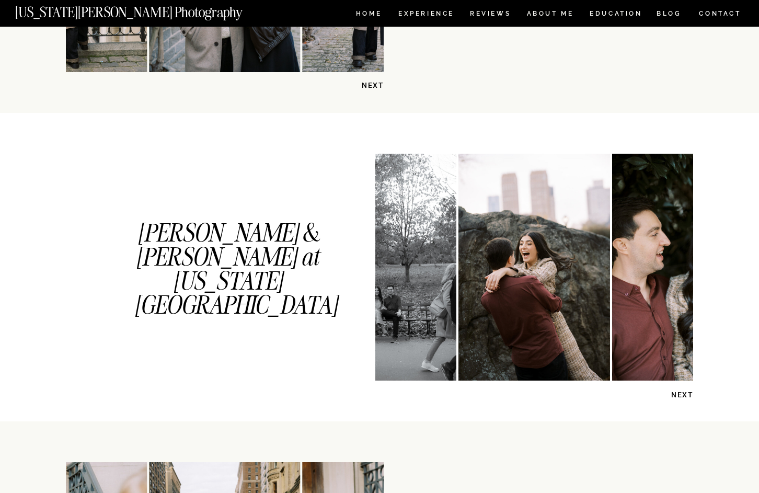
click at [687, 396] on p "NEXT" at bounding box center [667, 395] width 54 height 10
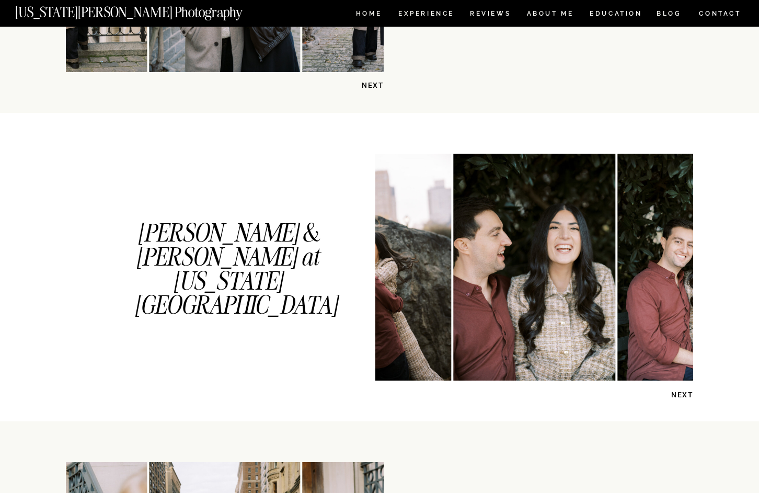
click at [687, 396] on p "NEXT" at bounding box center [667, 395] width 54 height 10
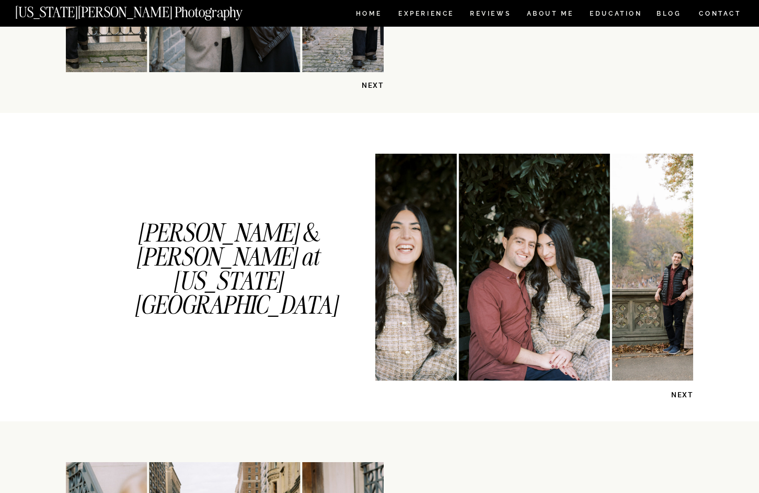
click at [687, 396] on p "NEXT" at bounding box center [667, 395] width 54 height 10
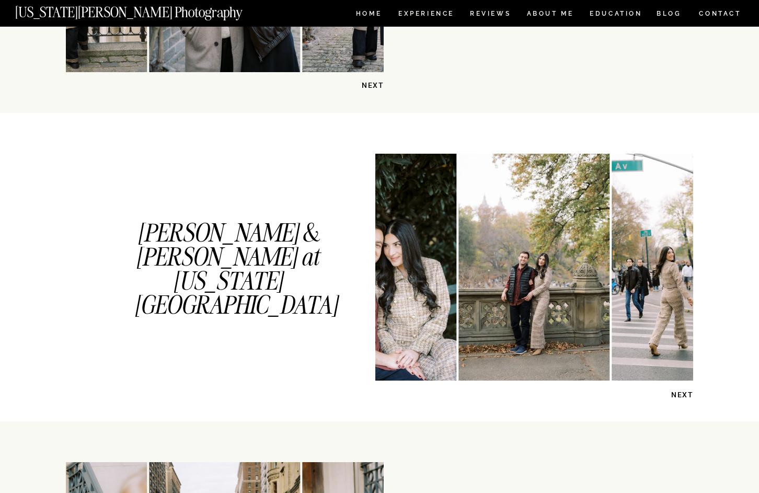
click at [687, 396] on p "NEXT" at bounding box center [667, 395] width 54 height 10
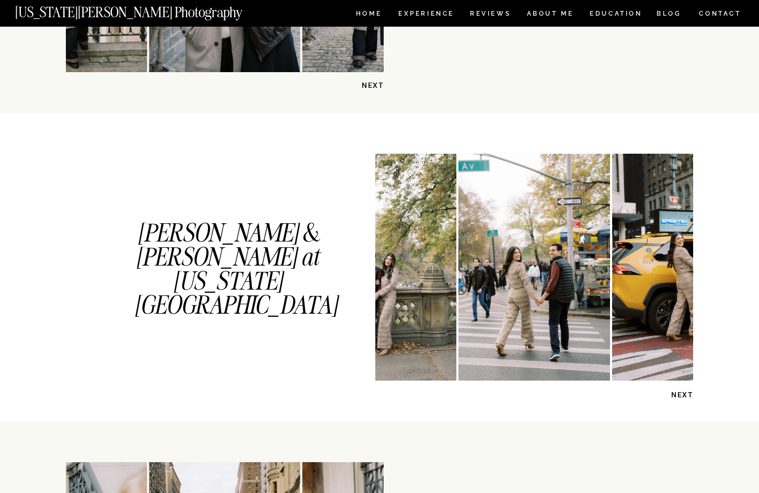
click at [690, 395] on p "NEXT" at bounding box center [667, 395] width 54 height 10
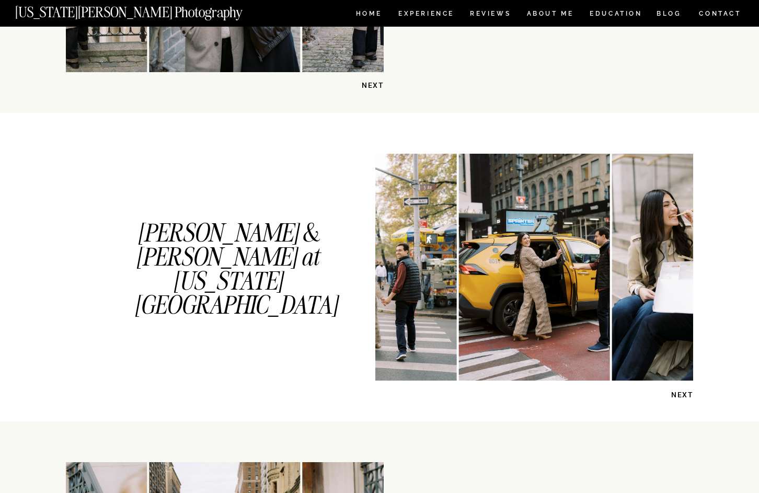
click at [690, 395] on p "NEXT" at bounding box center [667, 395] width 54 height 10
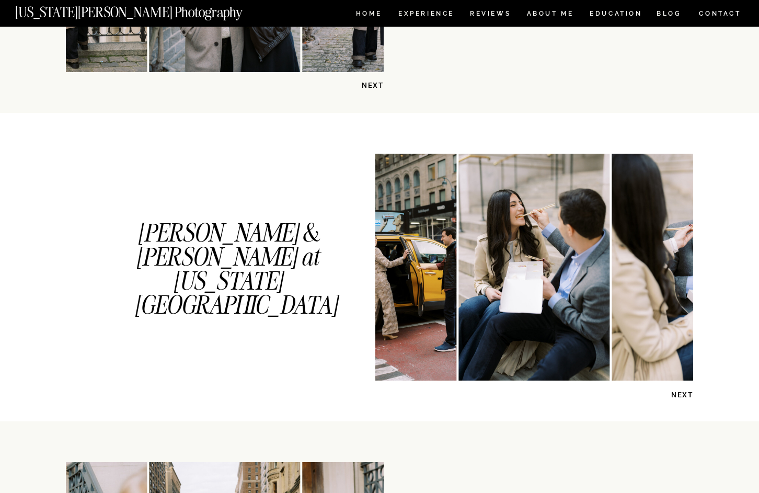
click at [690, 395] on p "NEXT" at bounding box center [667, 395] width 54 height 10
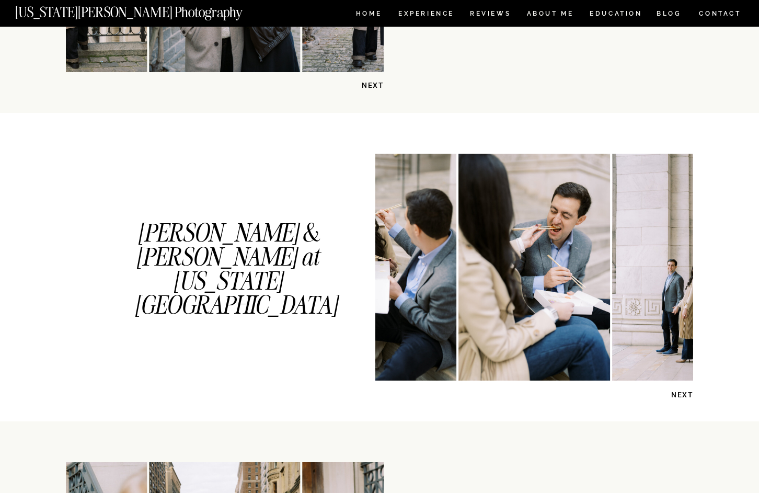
click at [690, 395] on p "NEXT" at bounding box center [667, 395] width 54 height 10
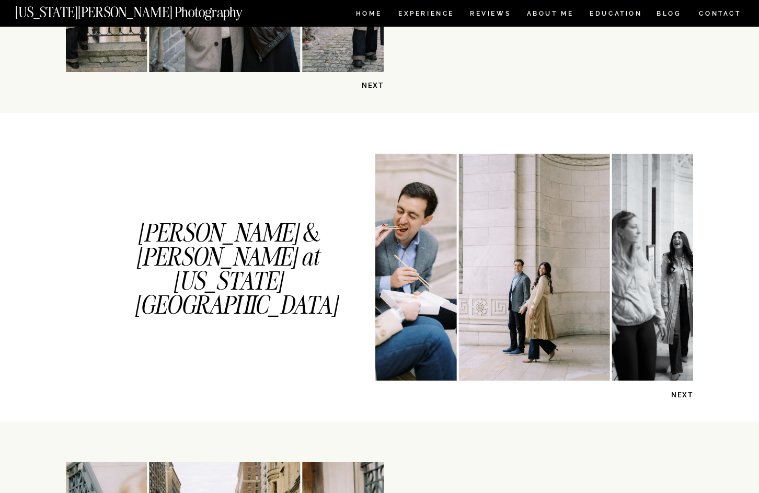
click at [690, 395] on p "NEXT" at bounding box center [667, 395] width 54 height 10
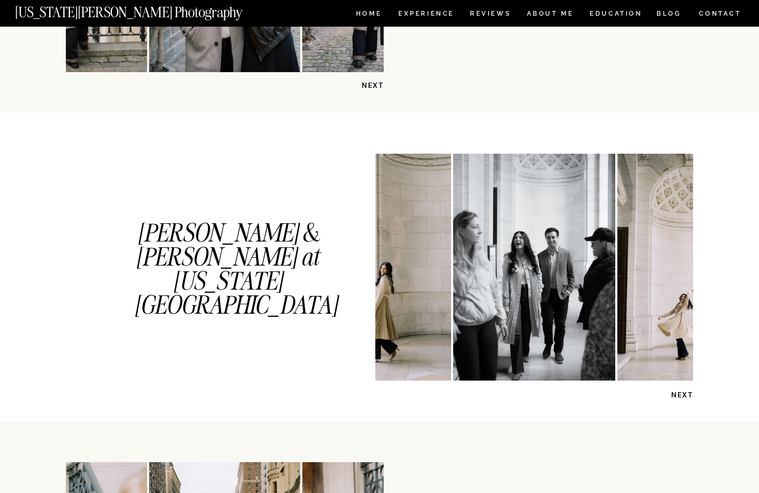
click at [690, 395] on p "NEXT" at bounding box center [667, 395] width 54 height 10
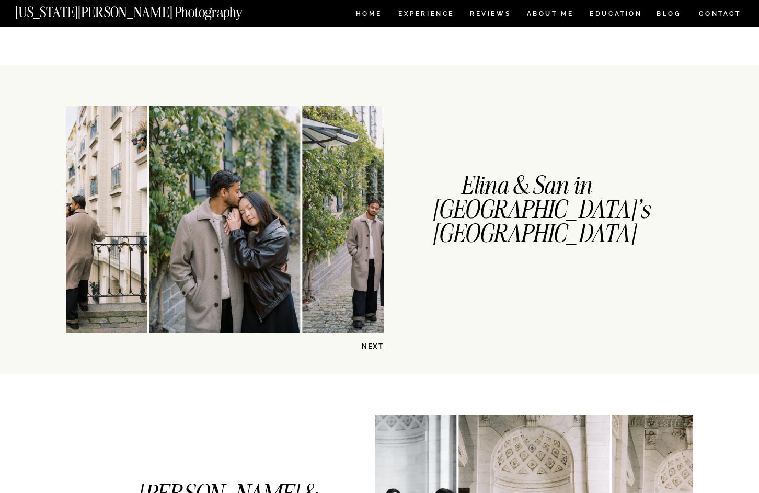
scroll to position [188, 0]
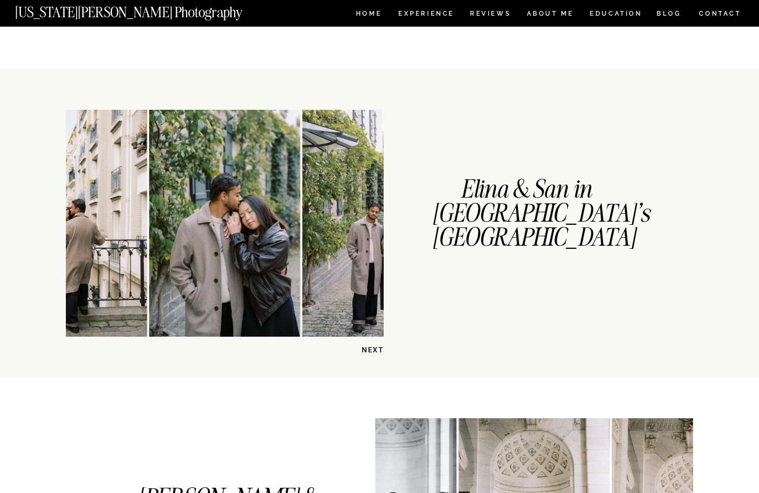
click at [374, 347] on p "NEXT" at bounding box center [357, 350] width 54 height 10
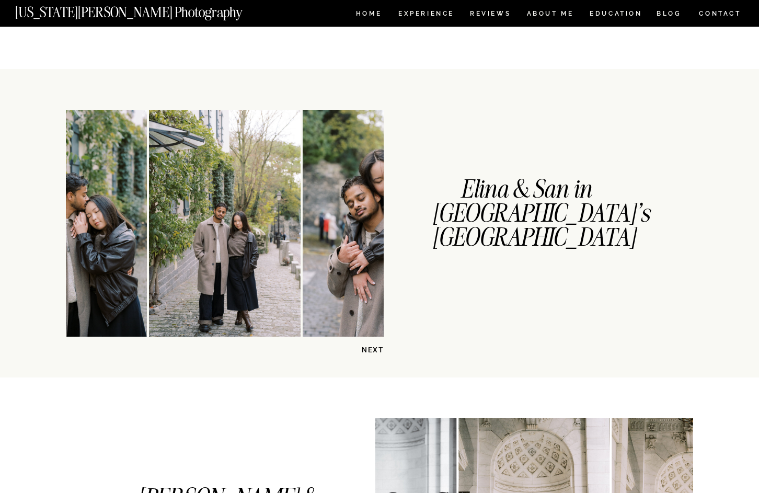
click at [374, 347] on p "NEXT" at bounding box center [357, 350] width 54 height 10
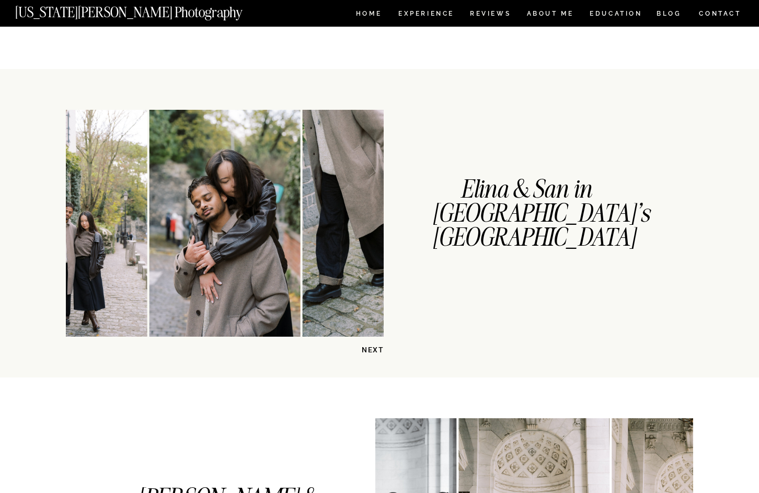
click at [374, 347] on p "NEXT" at bounding box center [357, 350] width 54 height 10
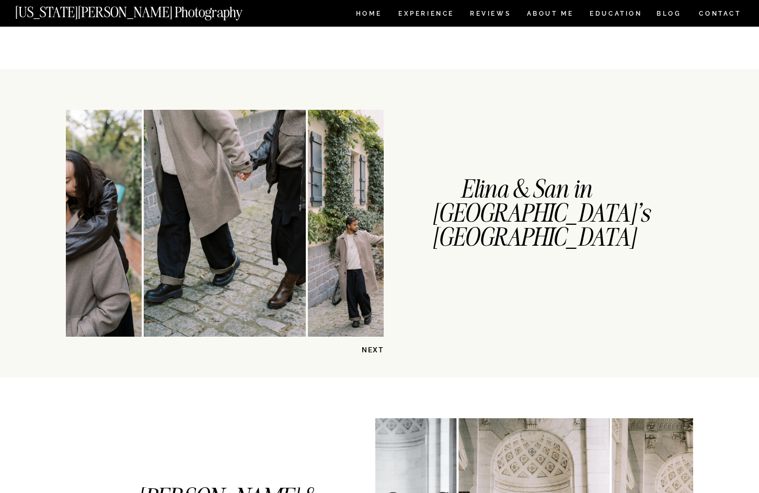
click at [374, 347] on p "NEXT" at bounding box center [357, 350] width 54 height 10
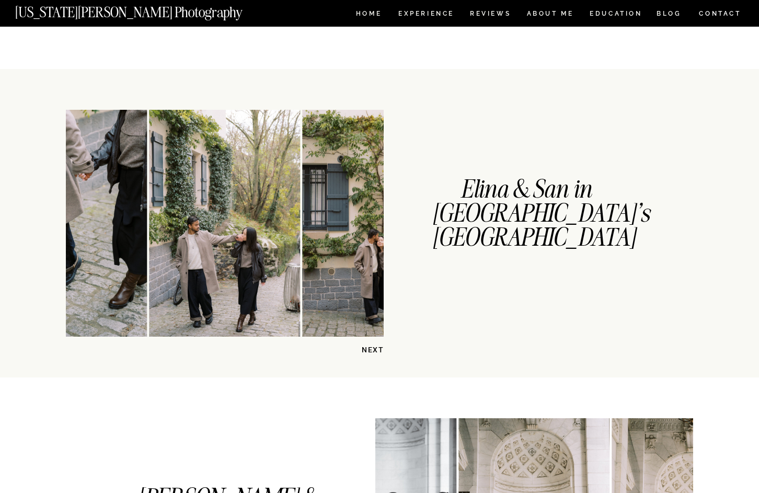
click at [374, 347] on p "NEXT" at bounding box center [357, 350] width 54 height 10
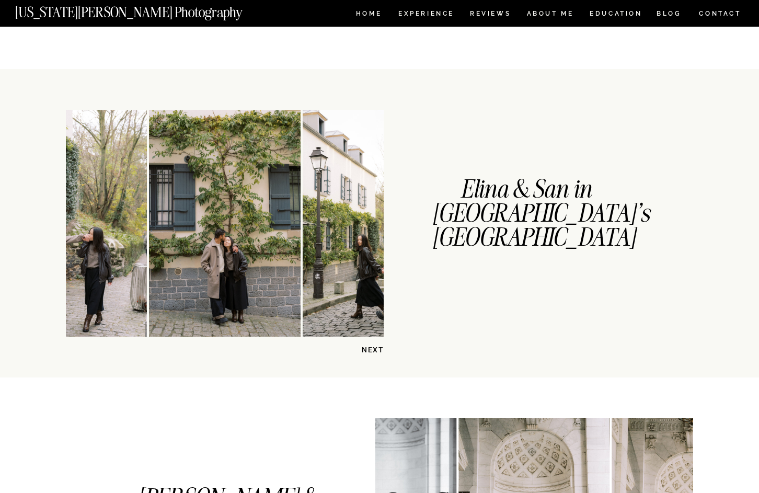
click at [374, 347] on p "NEXT" at bounding box center [357, 350] width 54 height 10
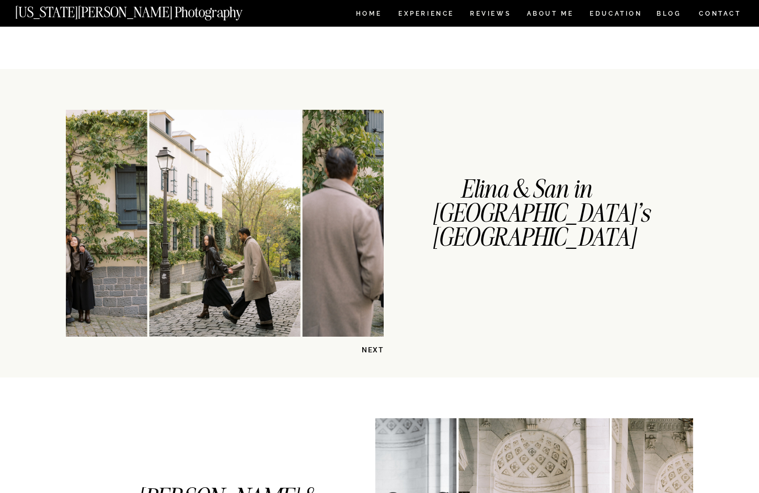
click at [374, 347] on p "NEXT" at bounding box center [357, 350] width 54 height 10
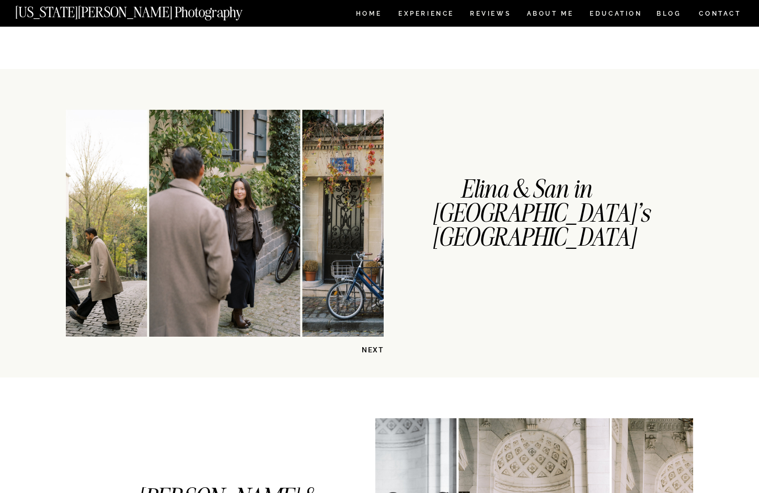
click at [374, 347] on p "NEXT" at bounding box center [357, 350] width 54 height 10
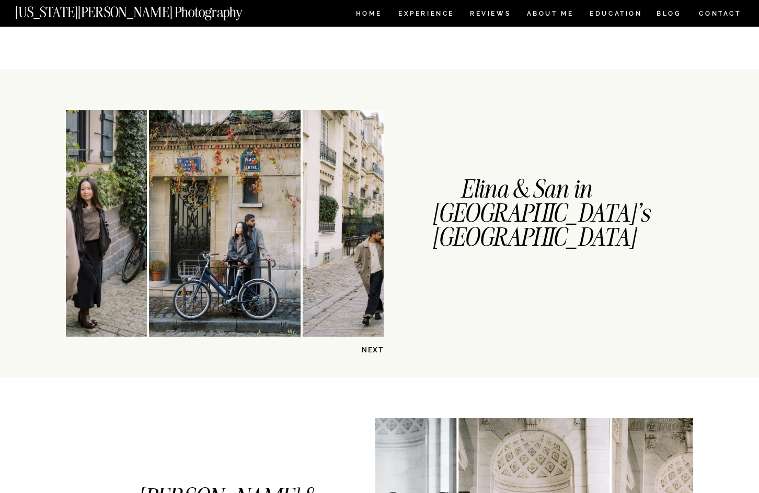
click at [374, 347] on p "NEXT" at bounding box center [357, 350] width 54 height 10
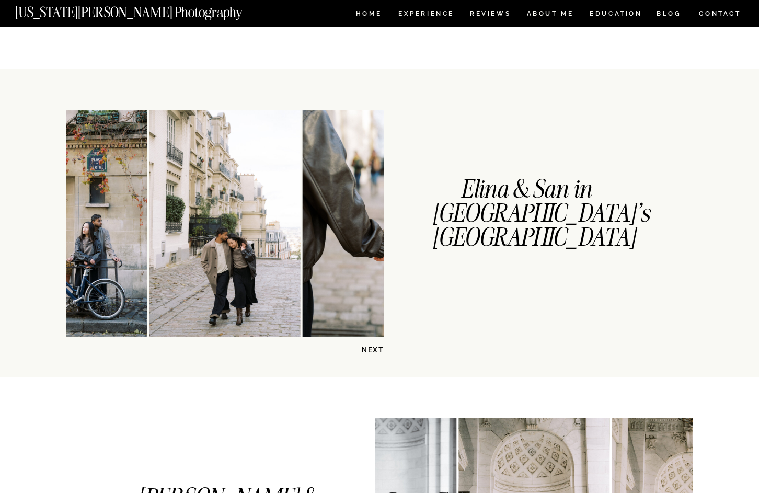
click at [374, 347] on p "NEXT" at bounding box center [357, 350] width 54 height 10
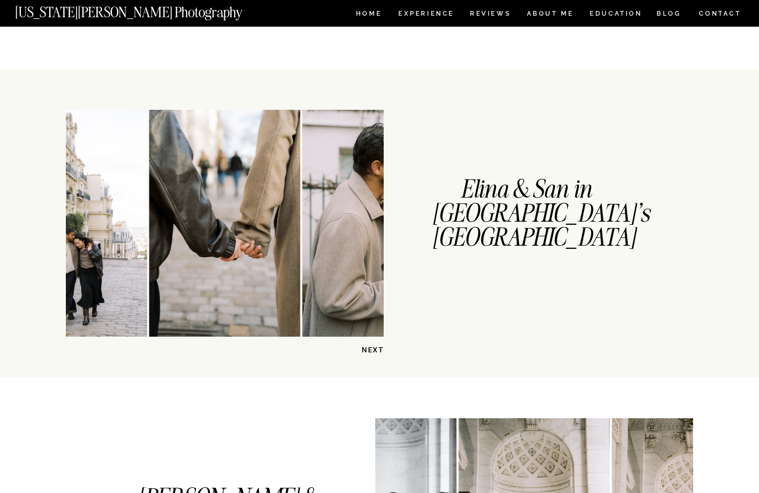
click at [374, 347] on p "NEXT" at bounding box center [357, 350] width 54 height 10
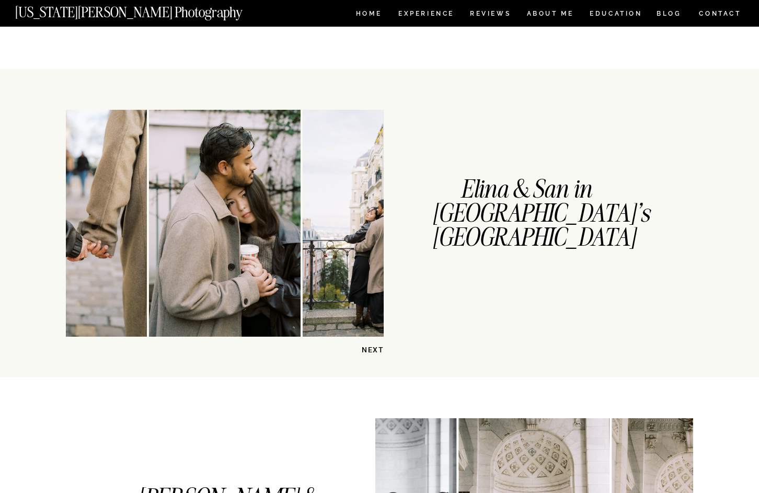
click at [373, 347] on p "NEXT" at bounding box center [357, 350] width 54 height 10
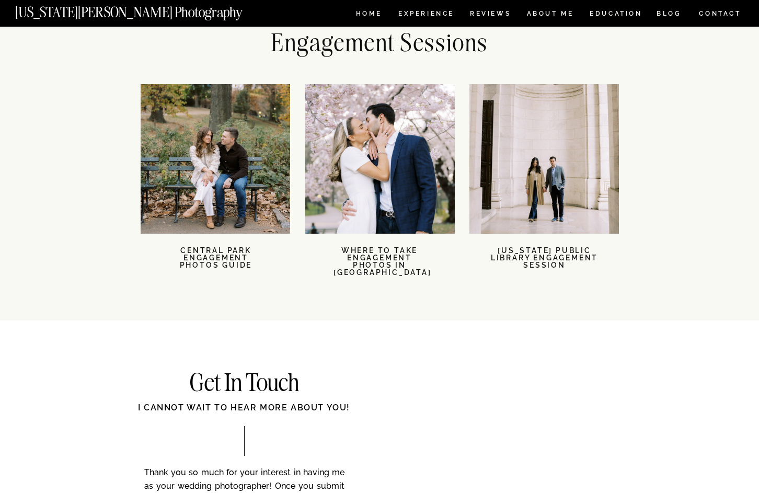
scroll to position [2224, 0]
